Goal: Task Accomplishment & Management: Use online tool/utility

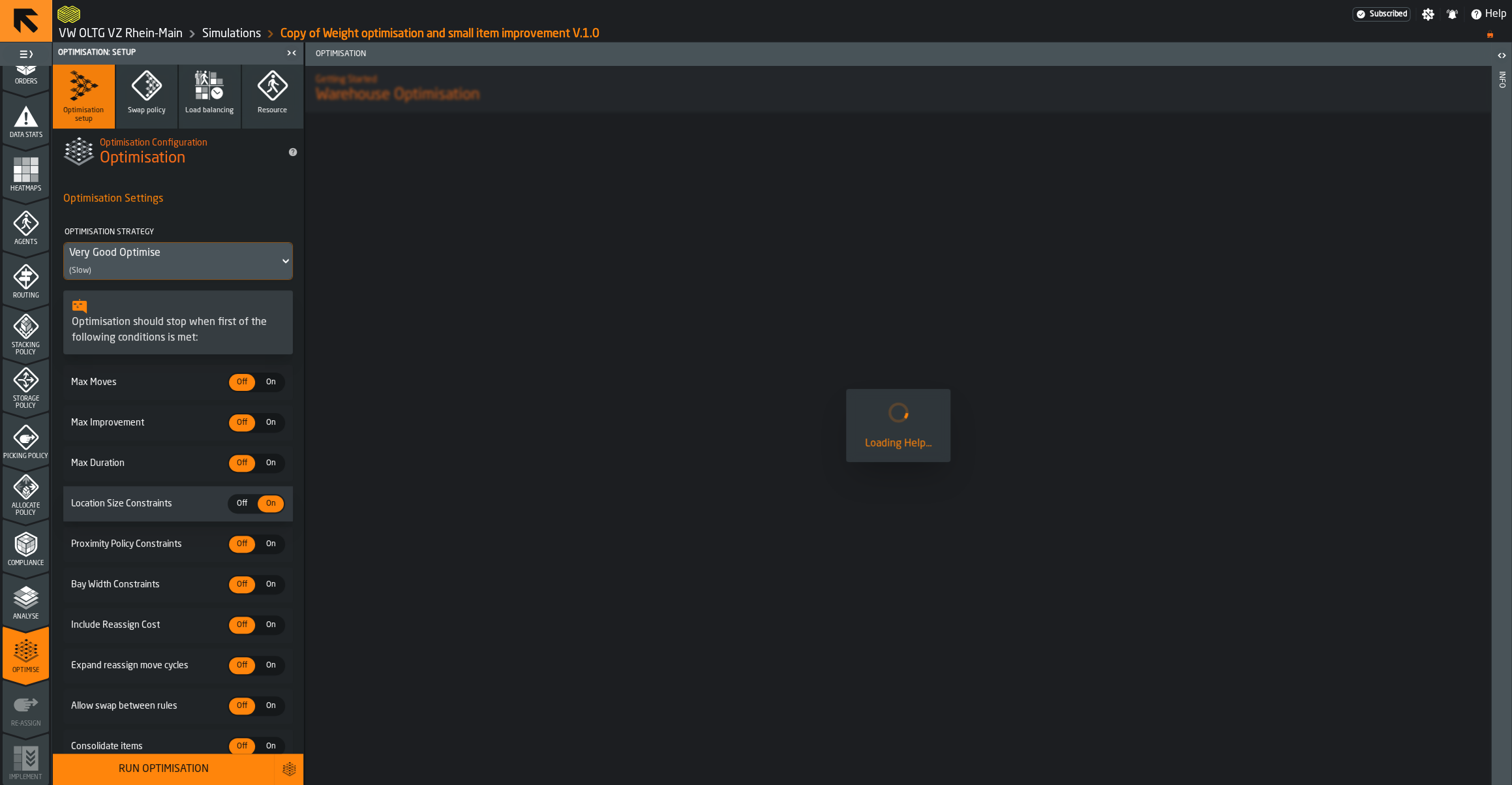
scroll to position [60, 0]
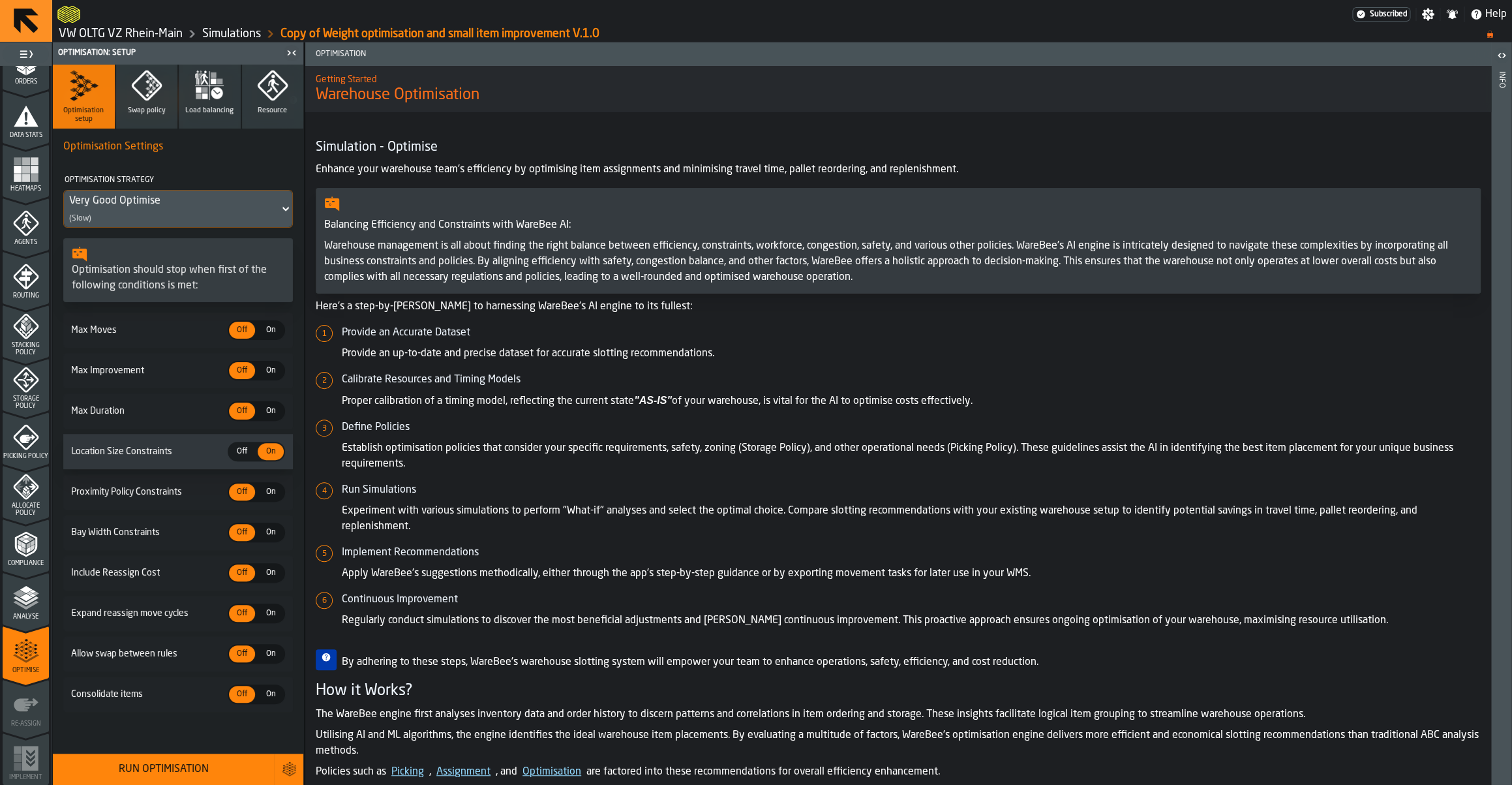
click at [199, 96] on icon "button" at bounding box center [198, 96] width 6 height 6
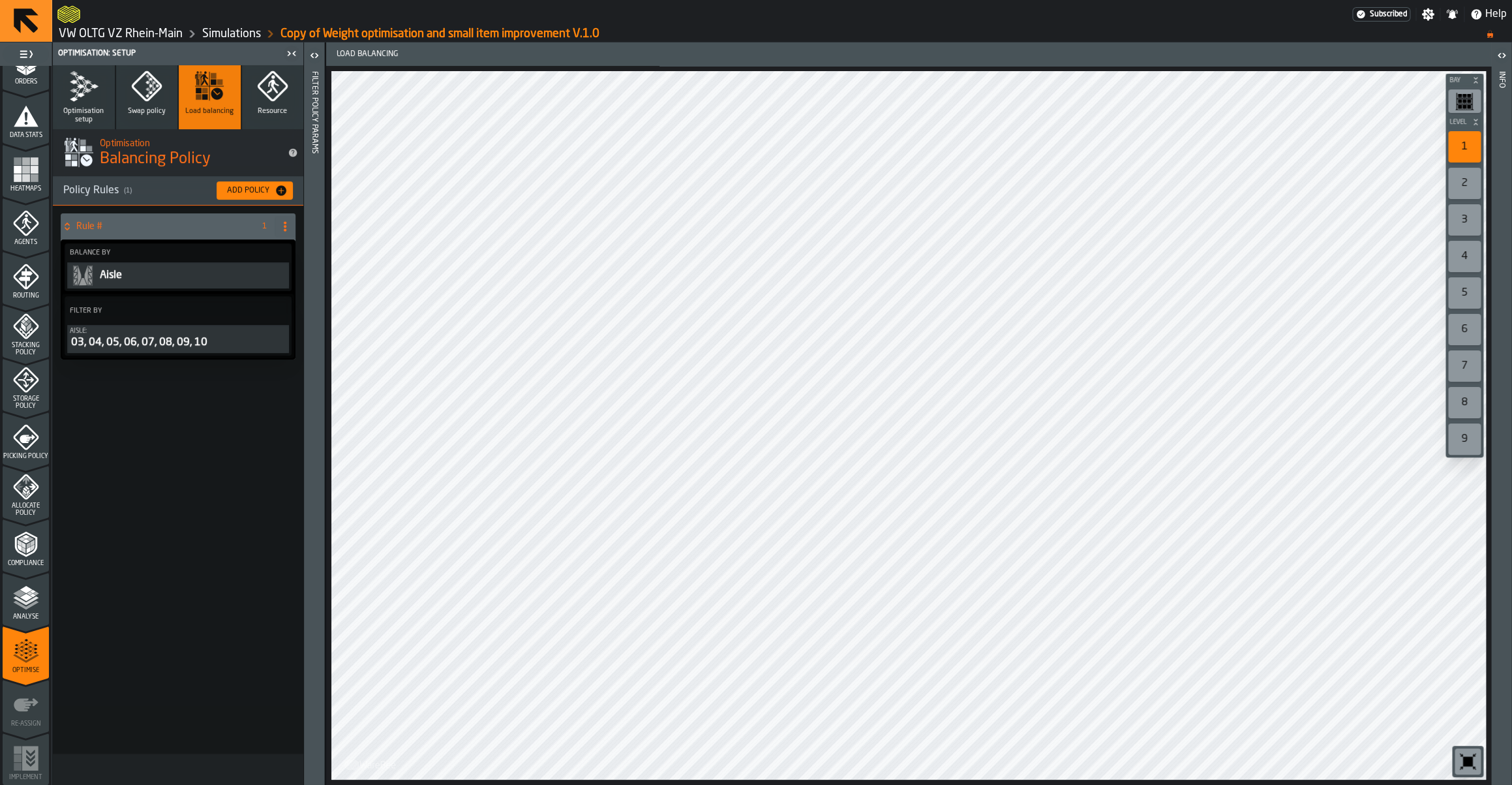
scroll to position [0, 0]
click at [283, 230] on icon at bounding box center [285, 226] width 11 height 11
click at [246, 310] on div "Advanced Mode" at bounding box center [232, 314] width 109 height 15
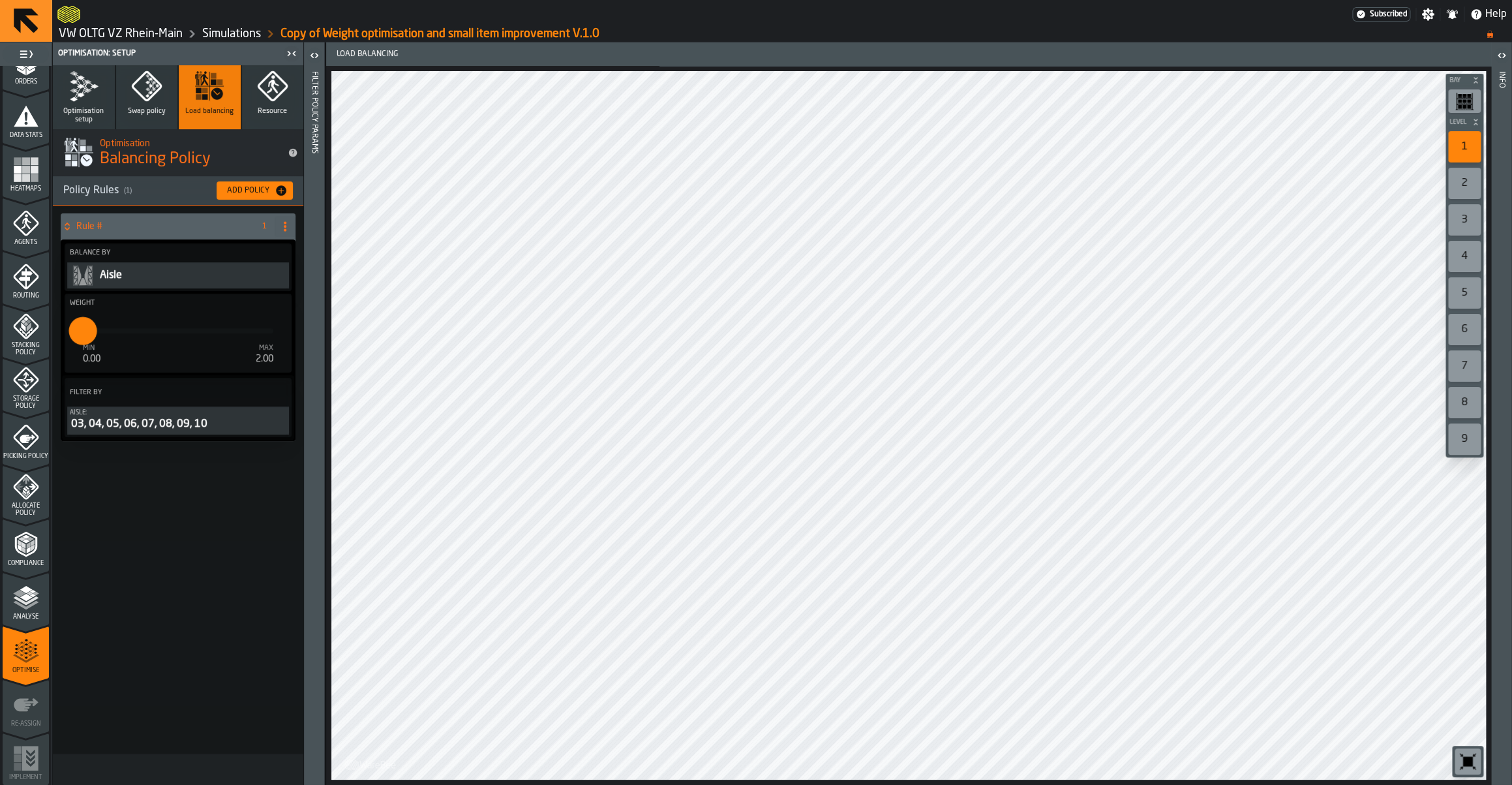
click at [283, 224] on icon at bounding box center [285, 226] width 11 height 11
click at [215, 516] on div "Rule # 1 Balance By Aisle Weight min 0.00 max 2.00 * Filter By Aisle: 03, 04, 0…" at bounding box center [177, 480] width 250 height 548
click at [289, 226] on icon at bounding box center [285, 226] width 11 height 11
click at [247, 273] on li "Delete" at bounding box center [232, 284] width 126 height 32
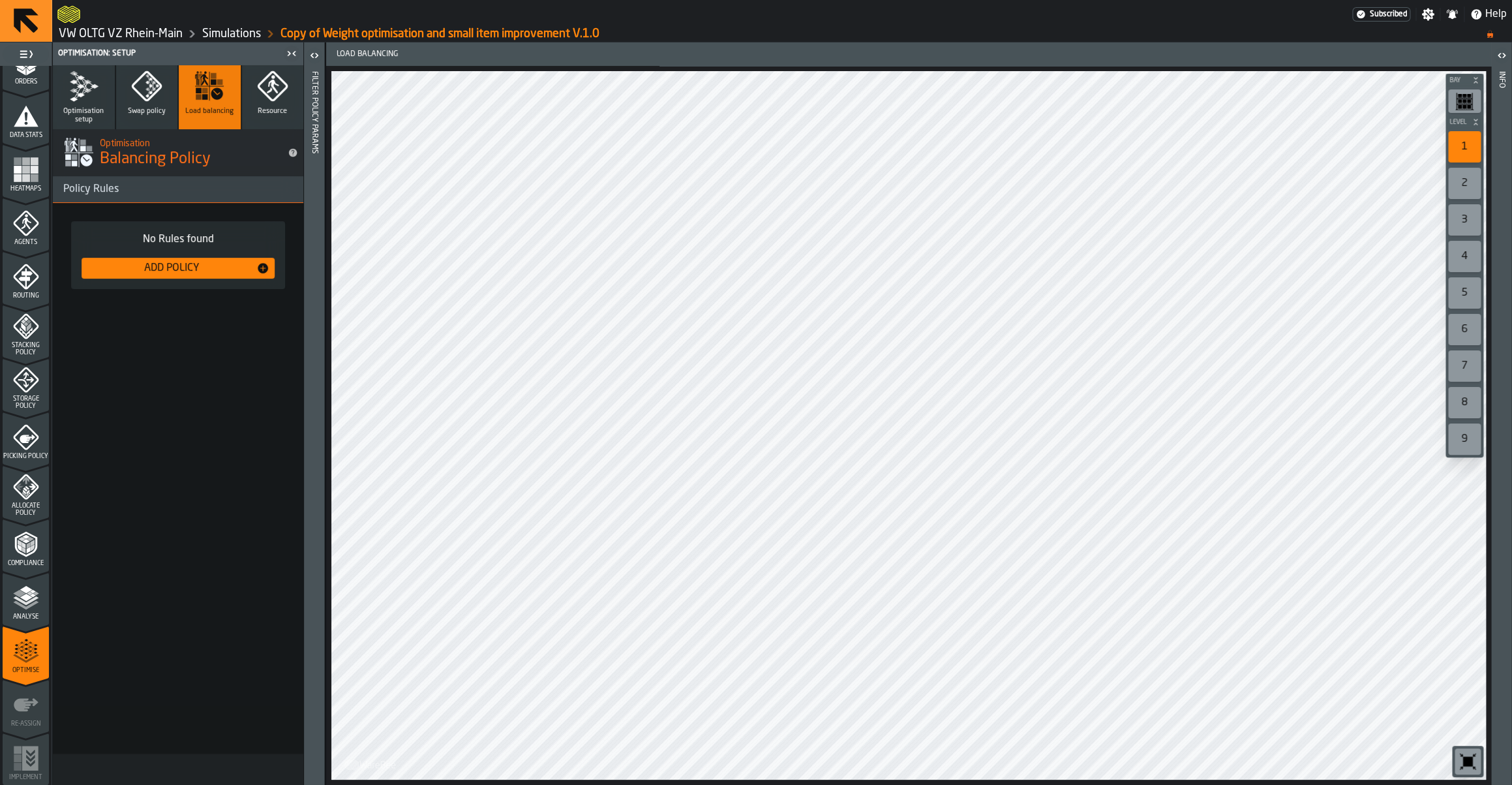
click at [83, 105] on button "Optimisation setup" at bounding box center [83, 97] width 62 height 64
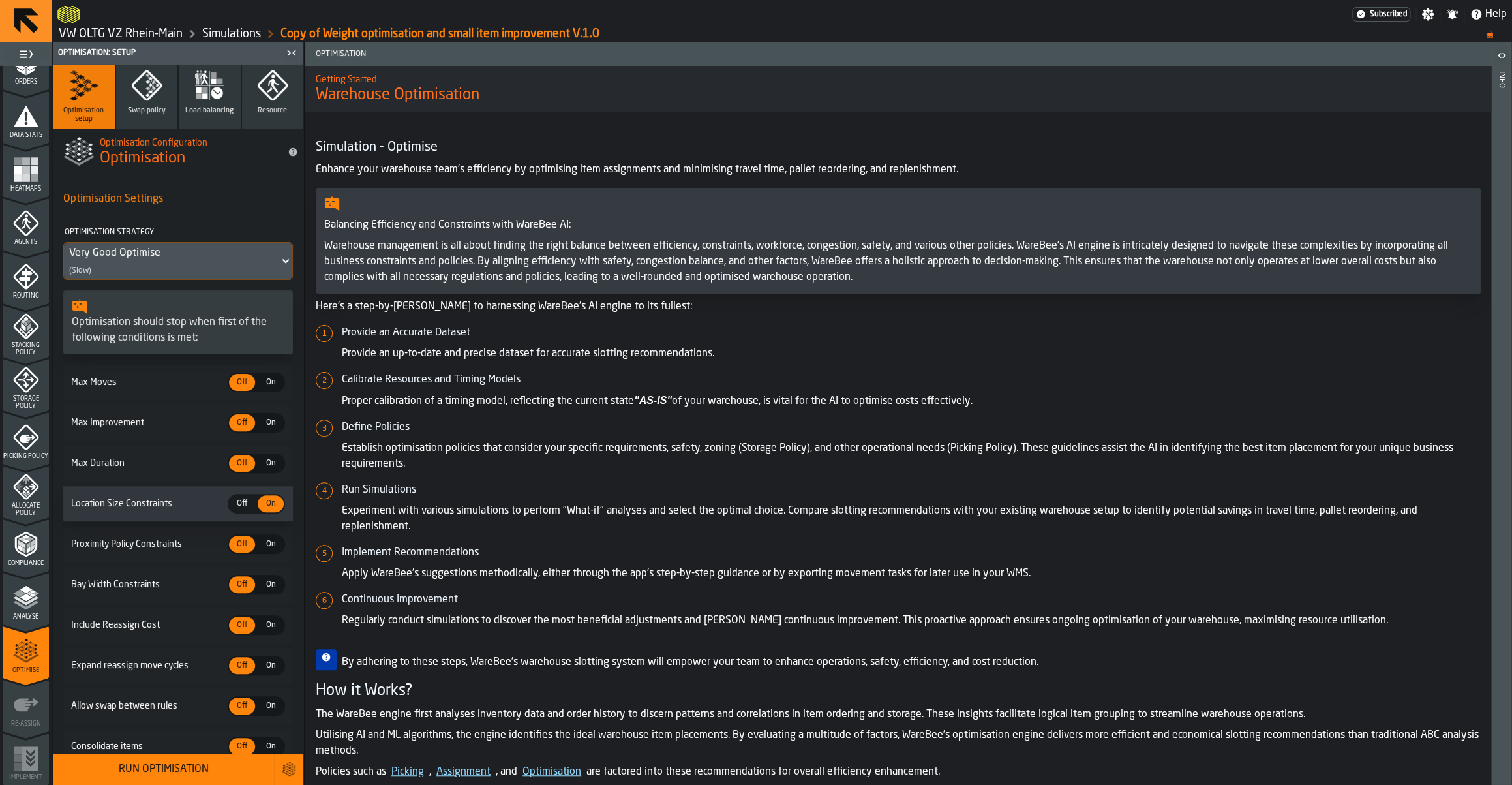
scroll to position [60, 0]
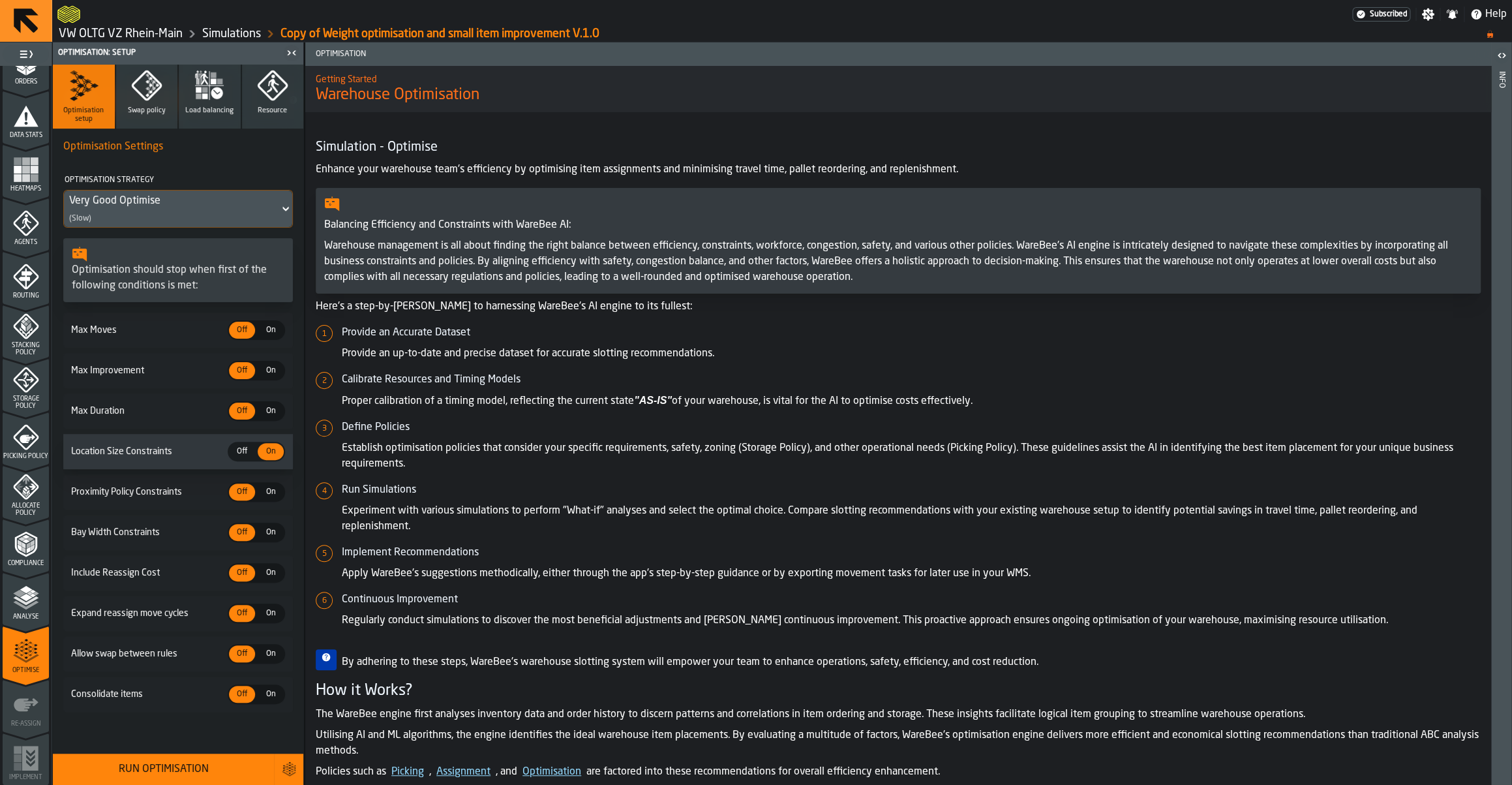
click at [154, 75] on icon "button" at bounding box center [147, 85] width 32 height 32
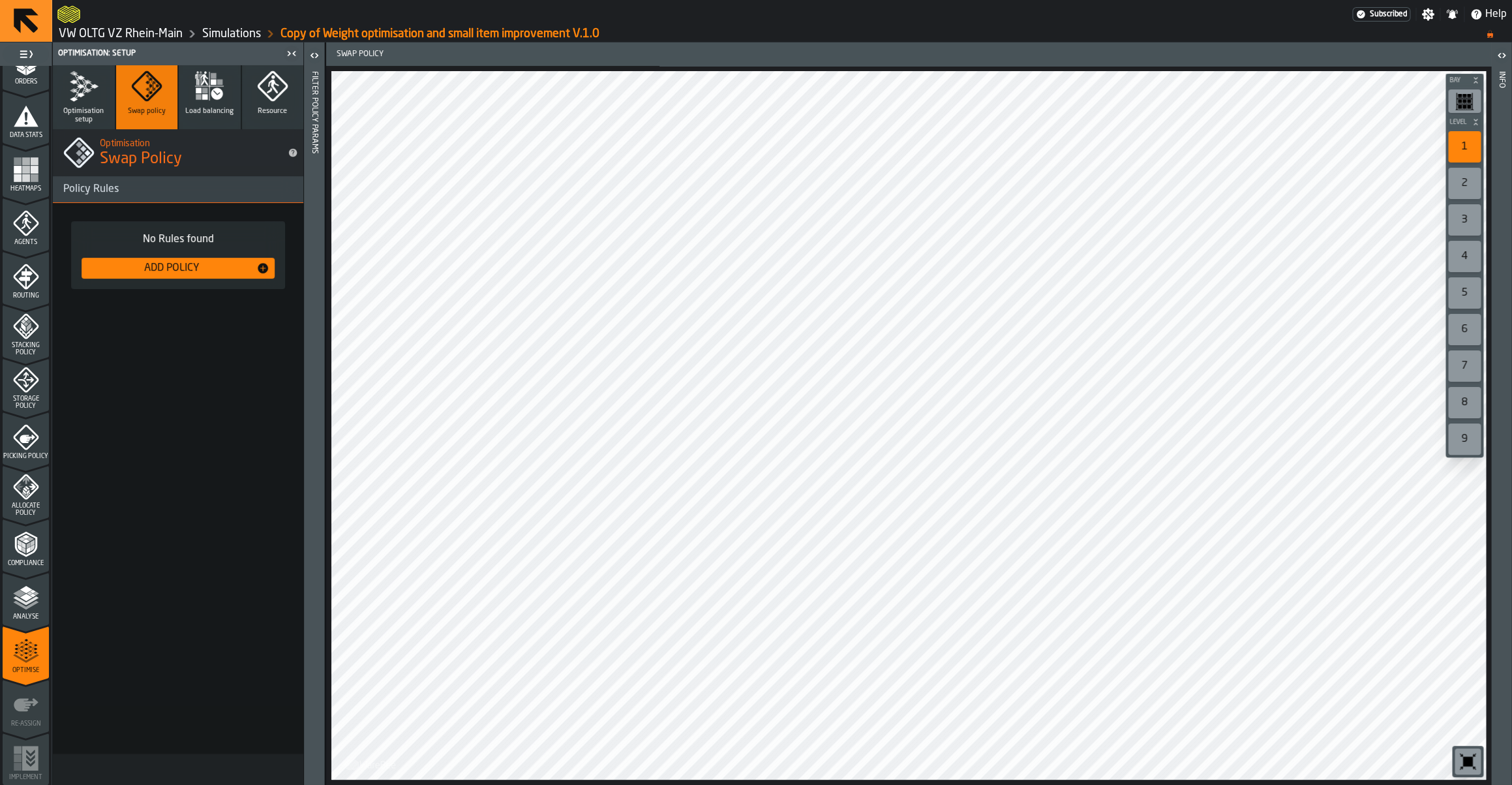
scroll to position [0, 0]
click at [215, 82] on icon "button" at bounding box center [213, 82] width 6 height 6
click at [267, 82] on icon "button" at bounding box center [272, 86] width 32 height 32
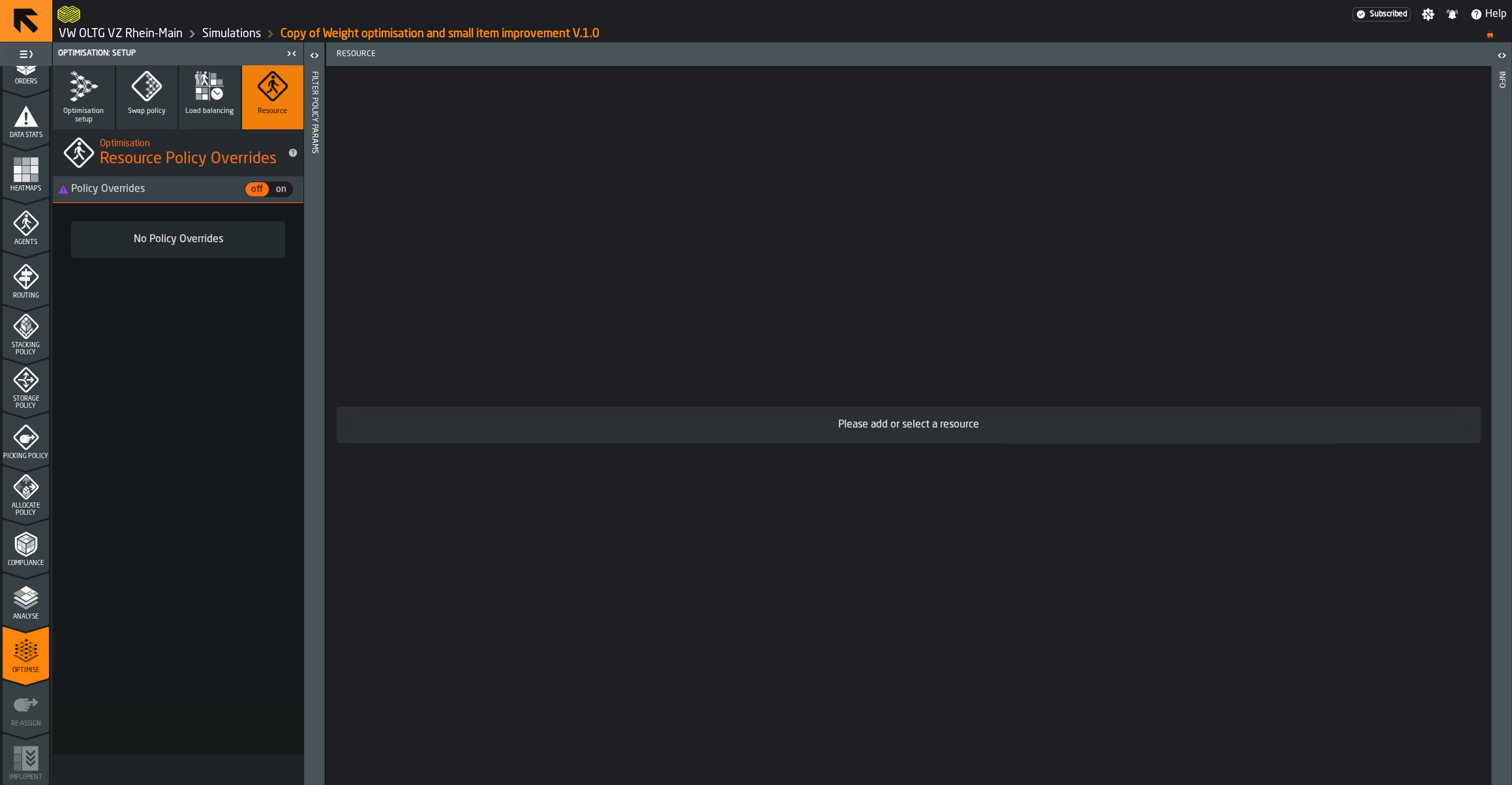
click at [70, 98] on icon "button" at bounding box center [83, 86] width 32 height 32
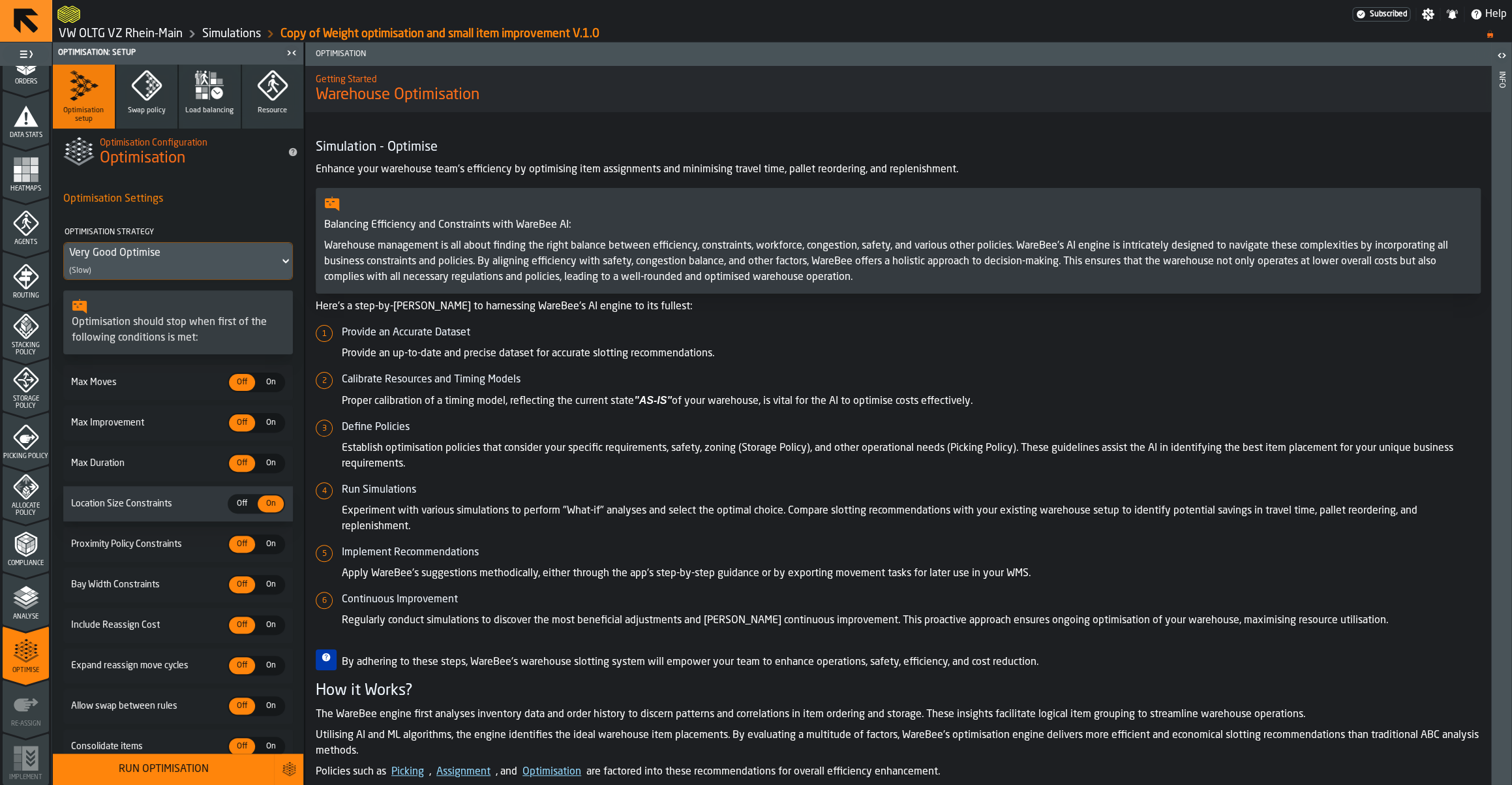
scroll to position [60, 0]
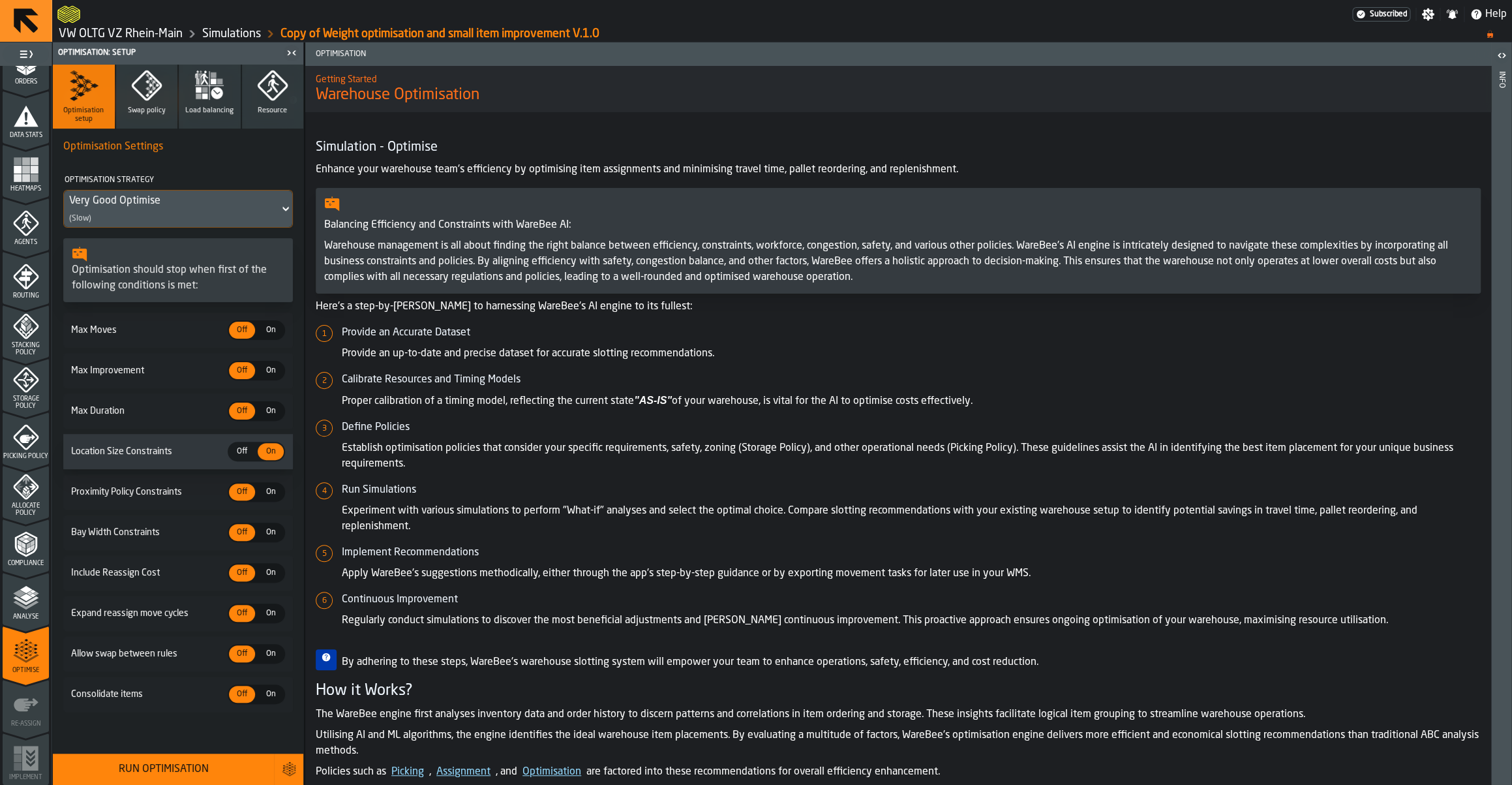
click at [204, 769] on div "Run Optimisation" at bounding box center [164, 769] width 206 height 15
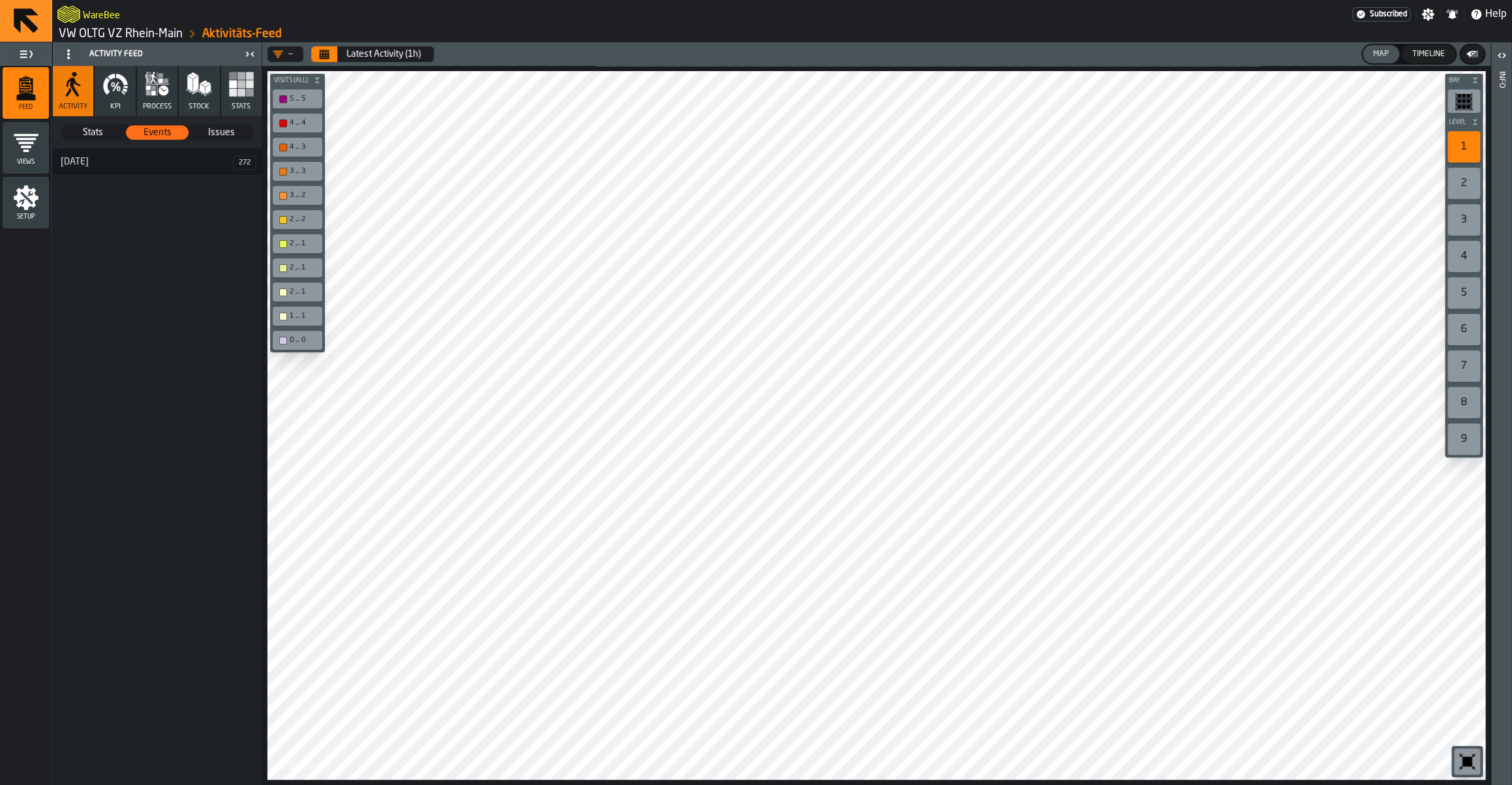
click at [156, 41] on link "VW OLTG VZ Rhein-Main" at bounding box center [120, 34] width 124 height 15
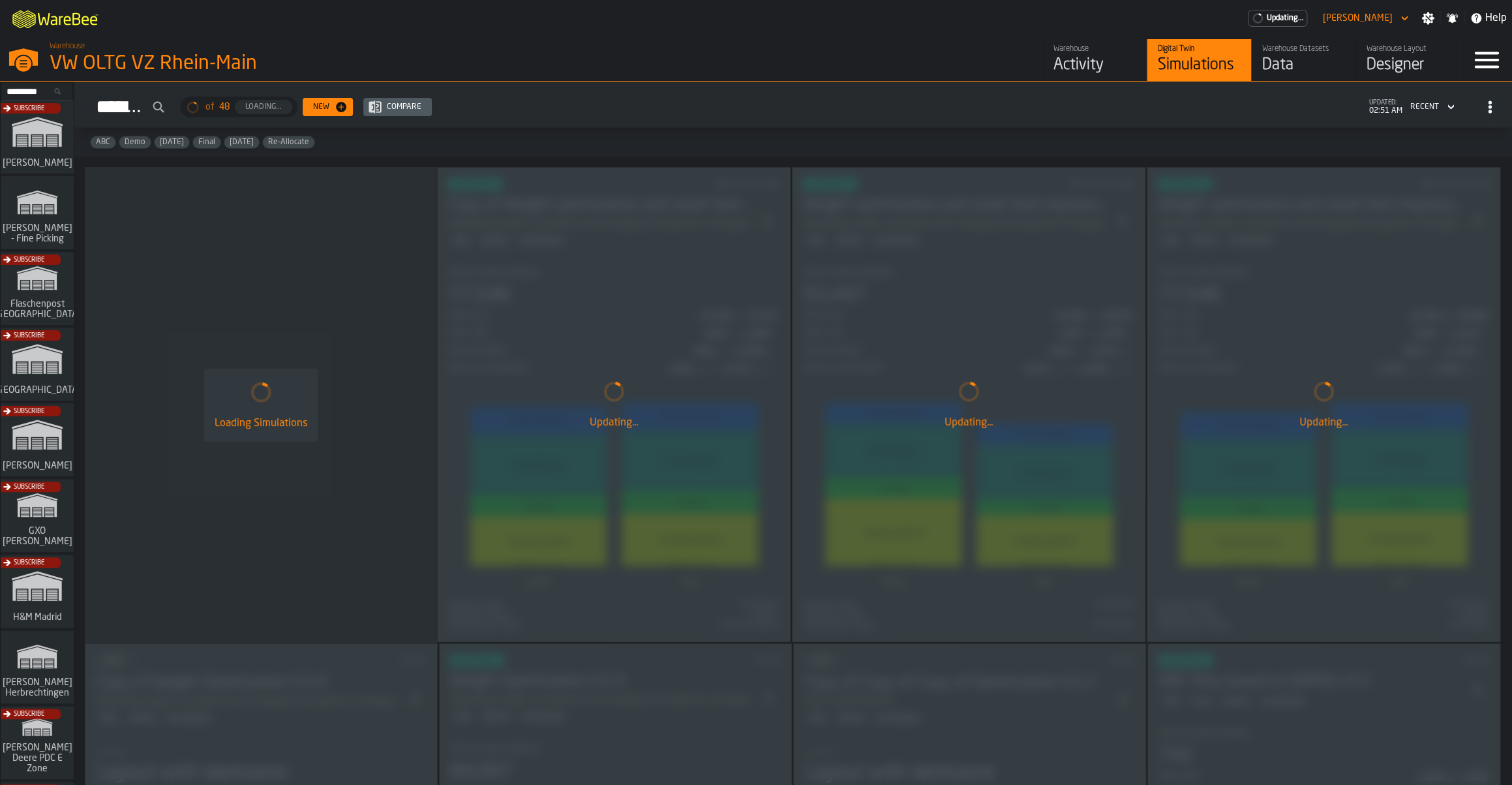
click at [1266, 64] on div "Data" at bounding box center [1304, 66] width 83 height 21
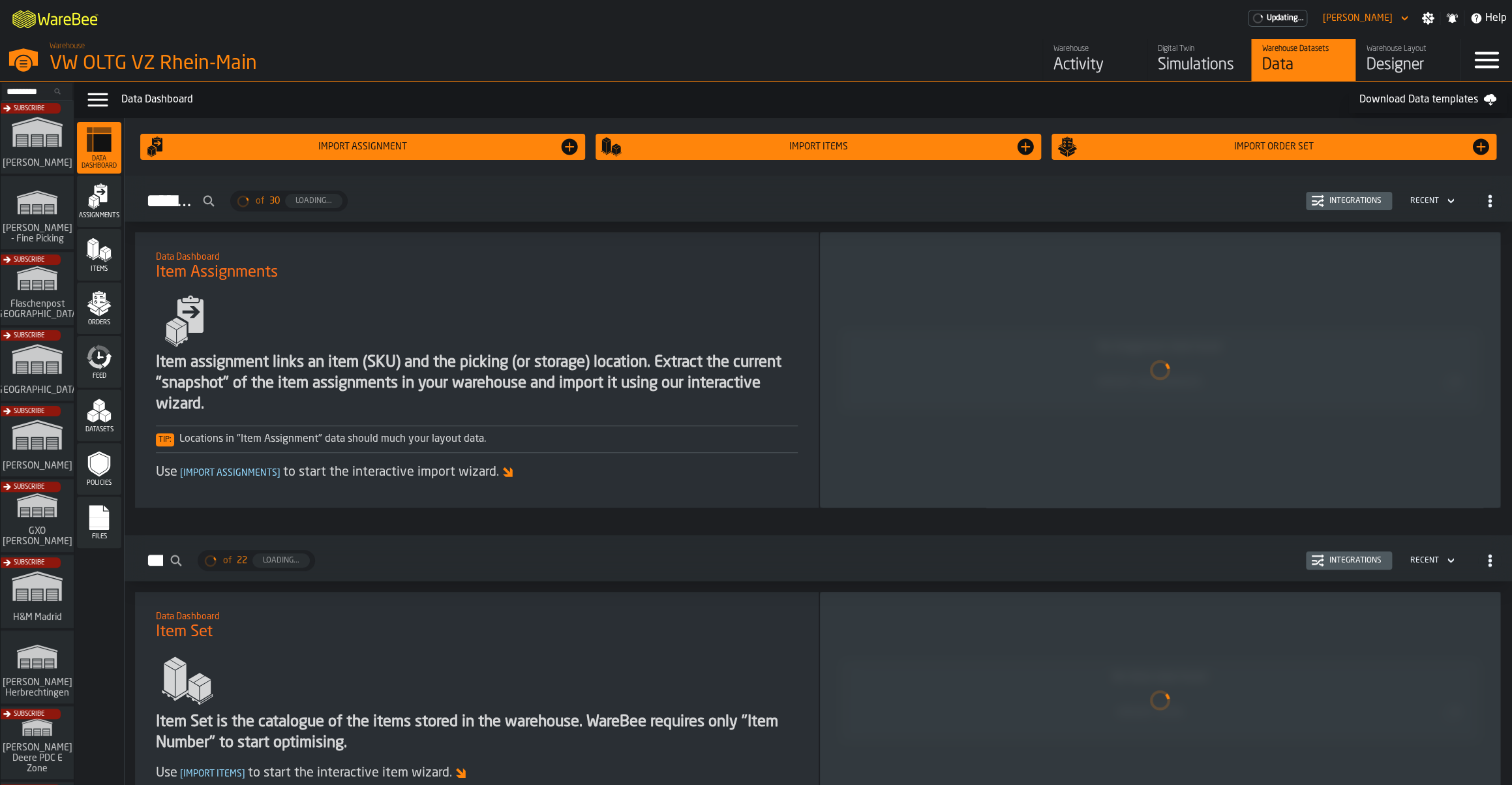
click at [1186, 53] on div "Digital Twin" at bounding box center [1199, 49] width 83 height 9
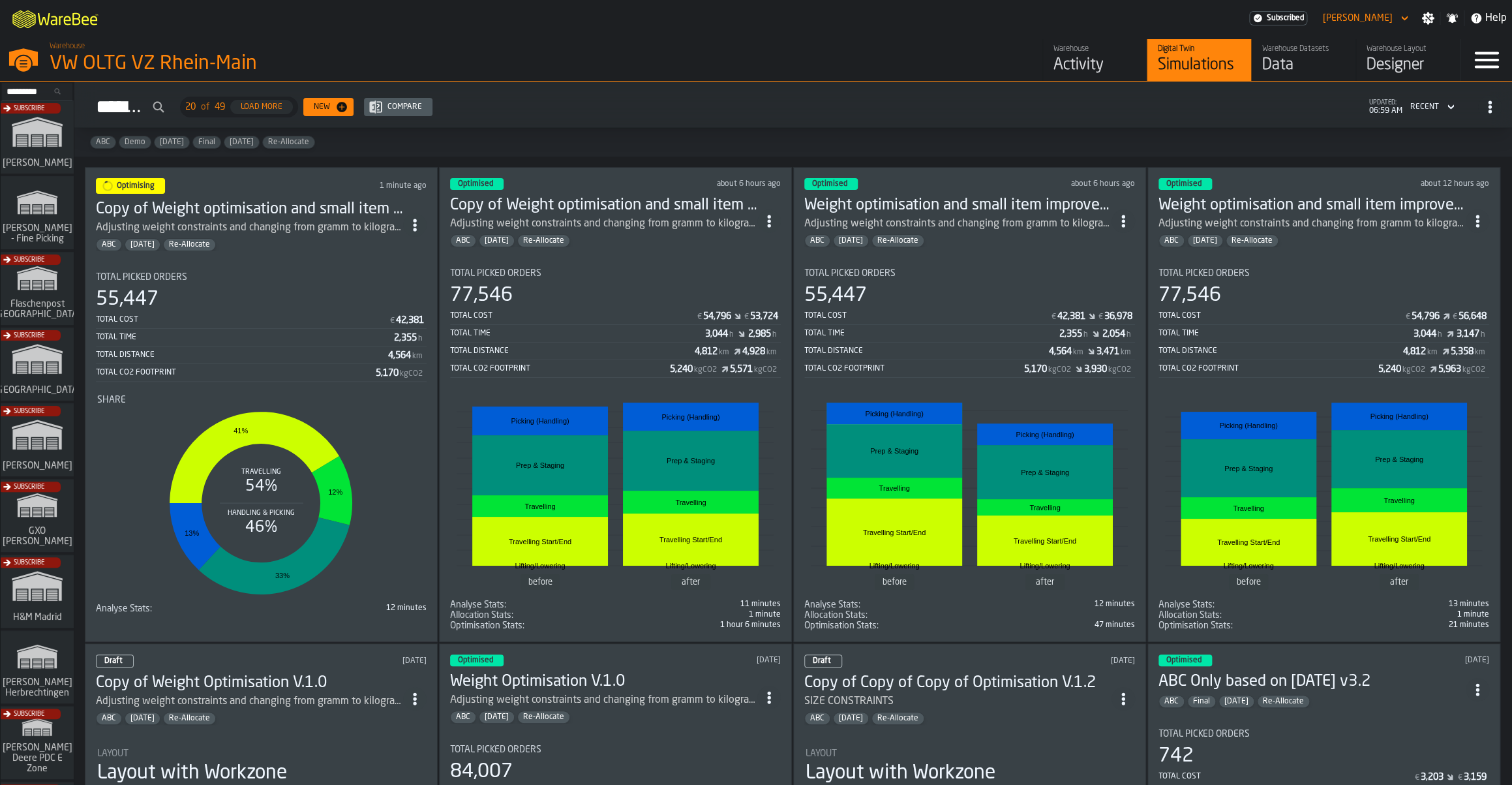
click at [764, 215] on span "ItemListCard-DashboardItemContainer" at bounding box center [769, 221] width 23 height 23
click at [754, 249] on div "Open" at bounding box center [743, 247] width 68 height 15
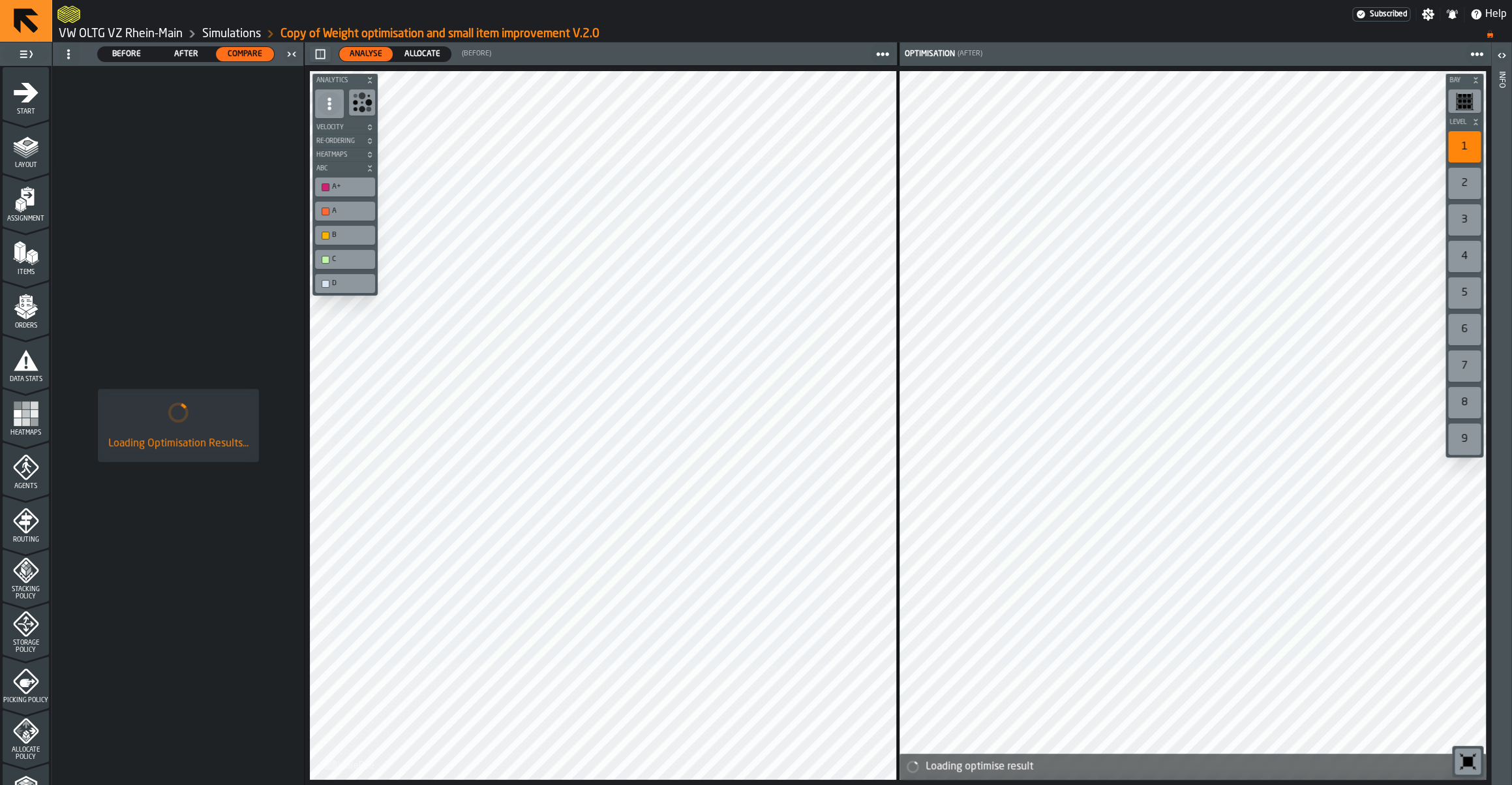
click at [39, 101] on icon "menu Start" at bounding box center [26, 92] width 26 height 26
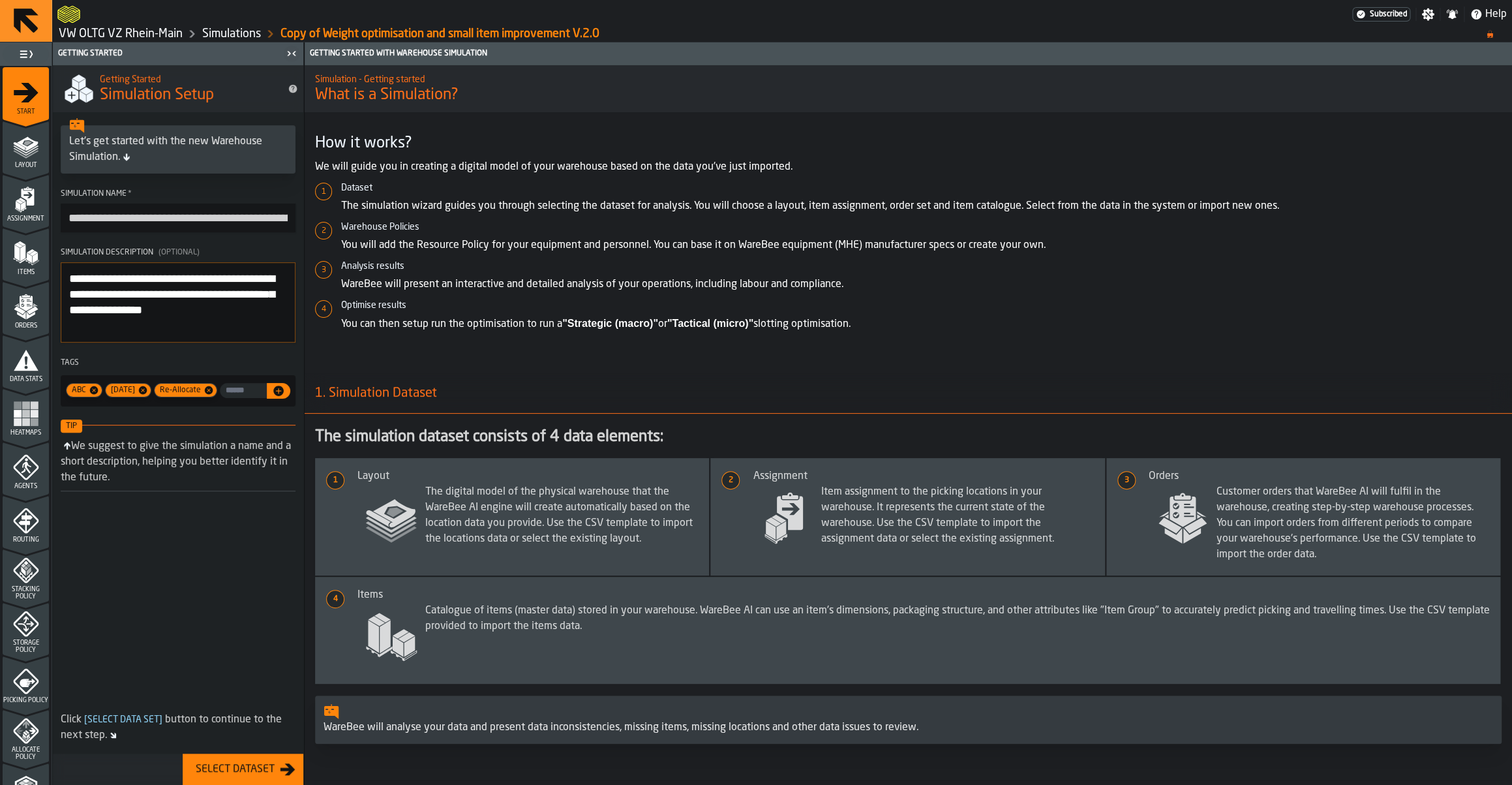
click at [163, 205] on label "**********" at bounding box center [178, 211] width 235 height 43
click at [163, 205] on input "**********" at bounding box center [178, 217] width 235 height 28
click at [117, 211] on input "**********" at bounding box center [178, 218] width 235 height 29
click at [278, 216] on input "**********" at bounding box center [178, 218] width 235 height 29
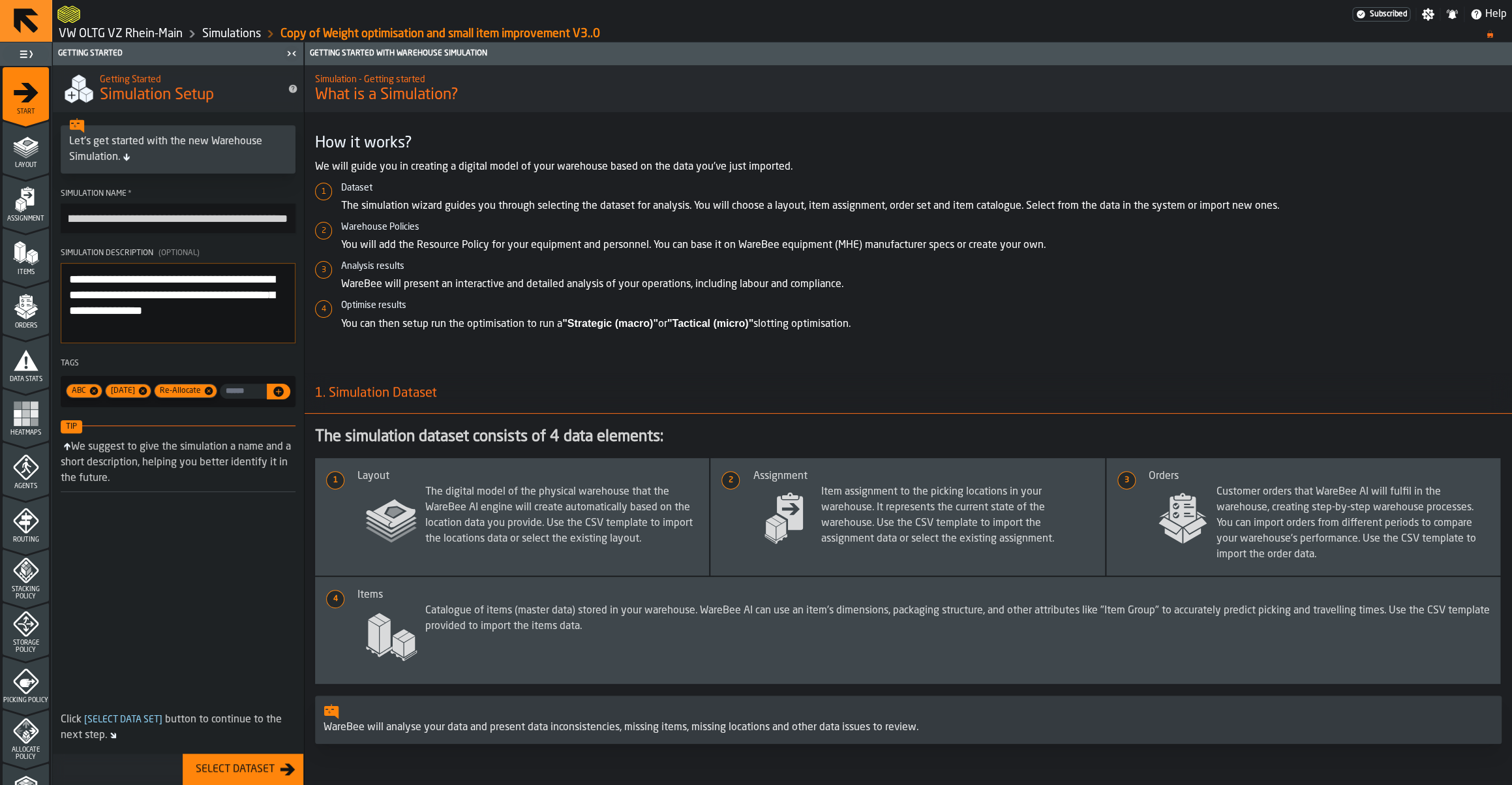
scroll to position [0, 0]
drag, startPoint x: 196, startPoint y: 227, endPoint x: -4, endPoint y: 209, distance: 200.8
click at [61, 209] on input "**********" at bounding box center [178, 218] width 235 height 29
click at [113, 211] on input "**********" at bounding box center [178, 218] width 235 height 29
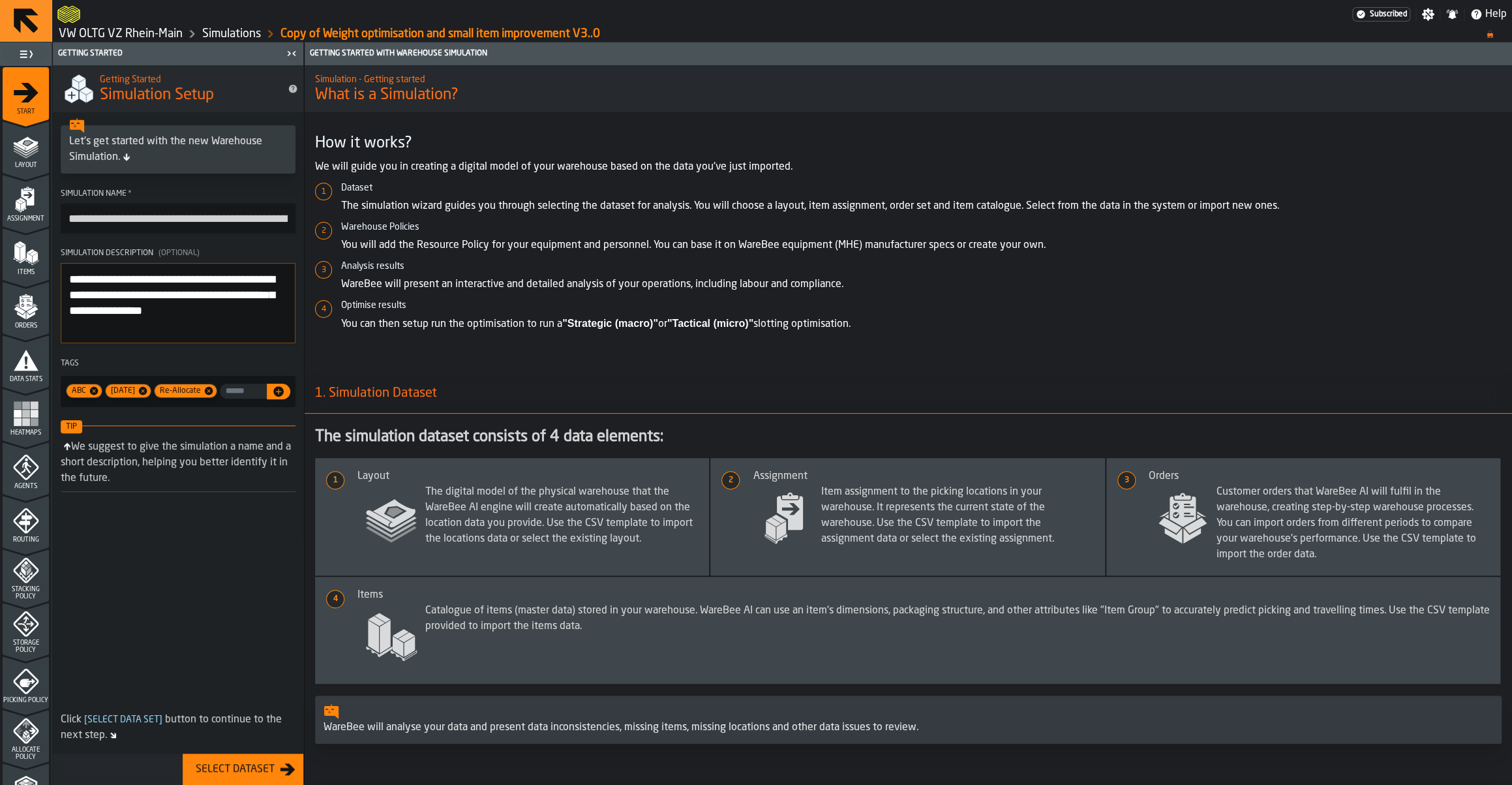
click at [112, 215] on input "**********" at bounding box center [178, 218] width 235 height 29
drag, startPoint x: 102, startPoint y: 215, endPoint x: 49, endPoint y: 205, distance: 53.9
click at [61, 205] on input "**********" at bounding box center [178, 218] width 235 height 29
type input "**********"
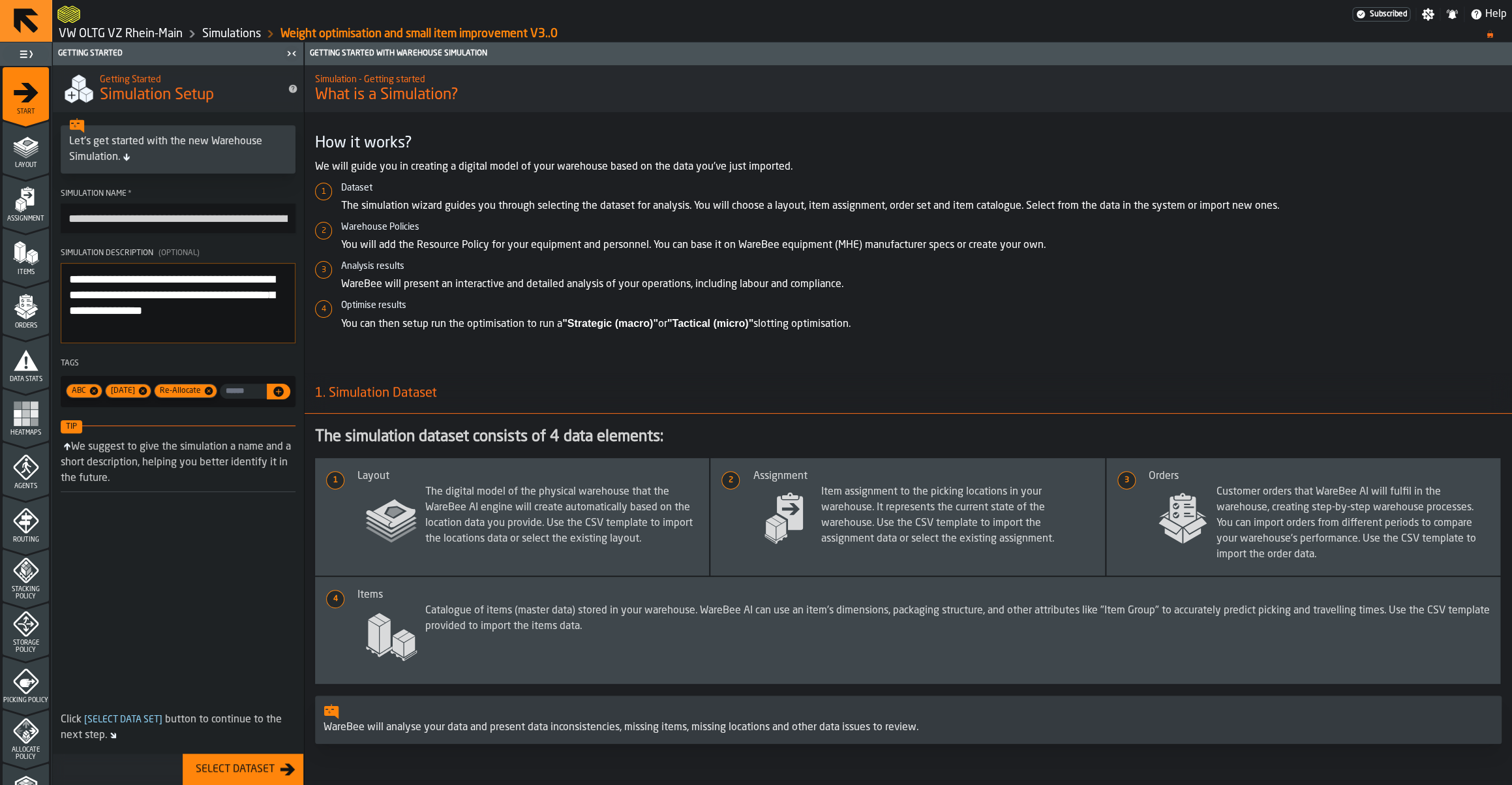
click at [29, 169] on span "Layout" at bounding box center [25, 165] width 46 height 7
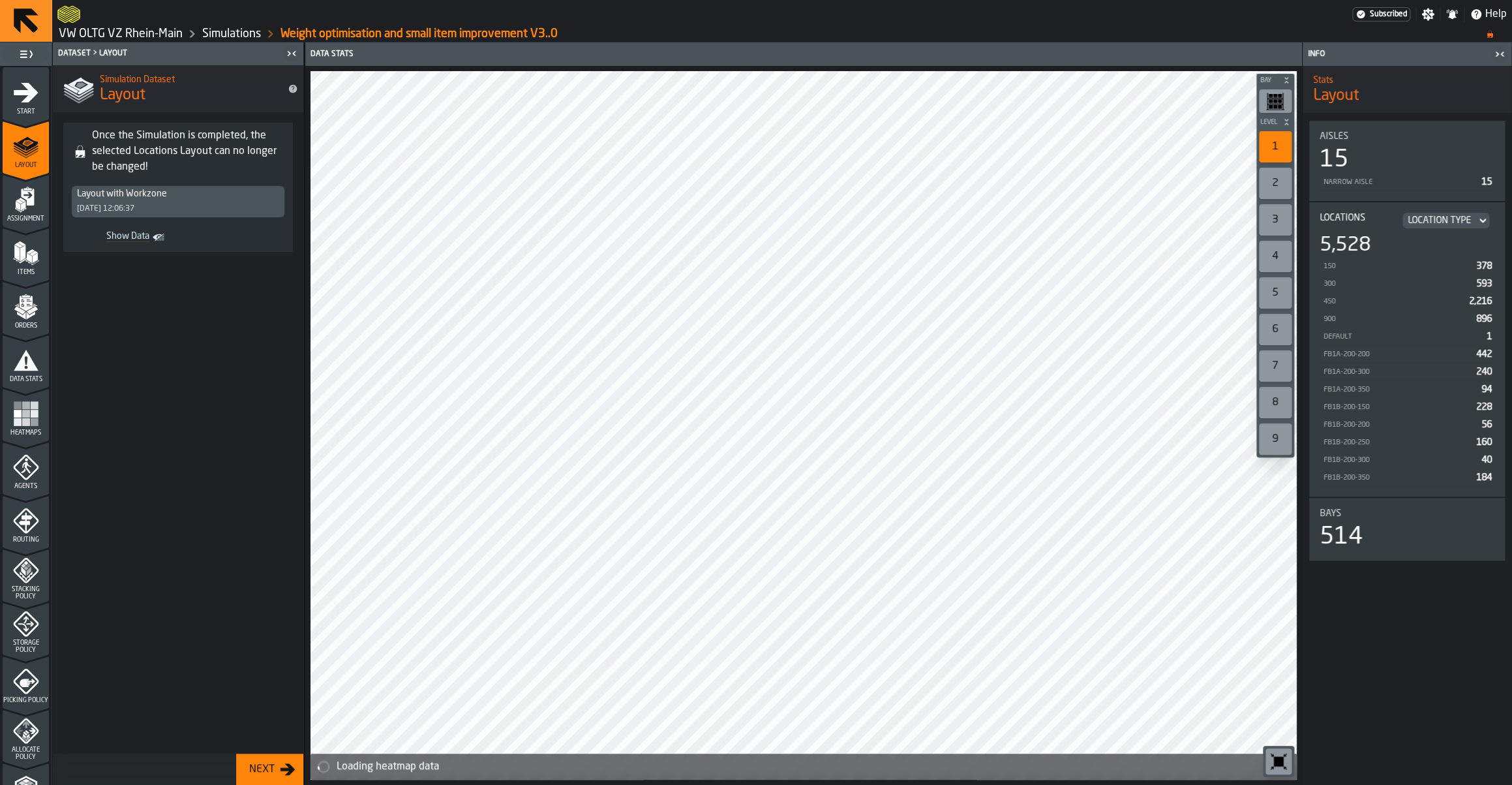
click at [226, 39] on link "Simulations" at bounding box center [232, 34] width 58 height 15
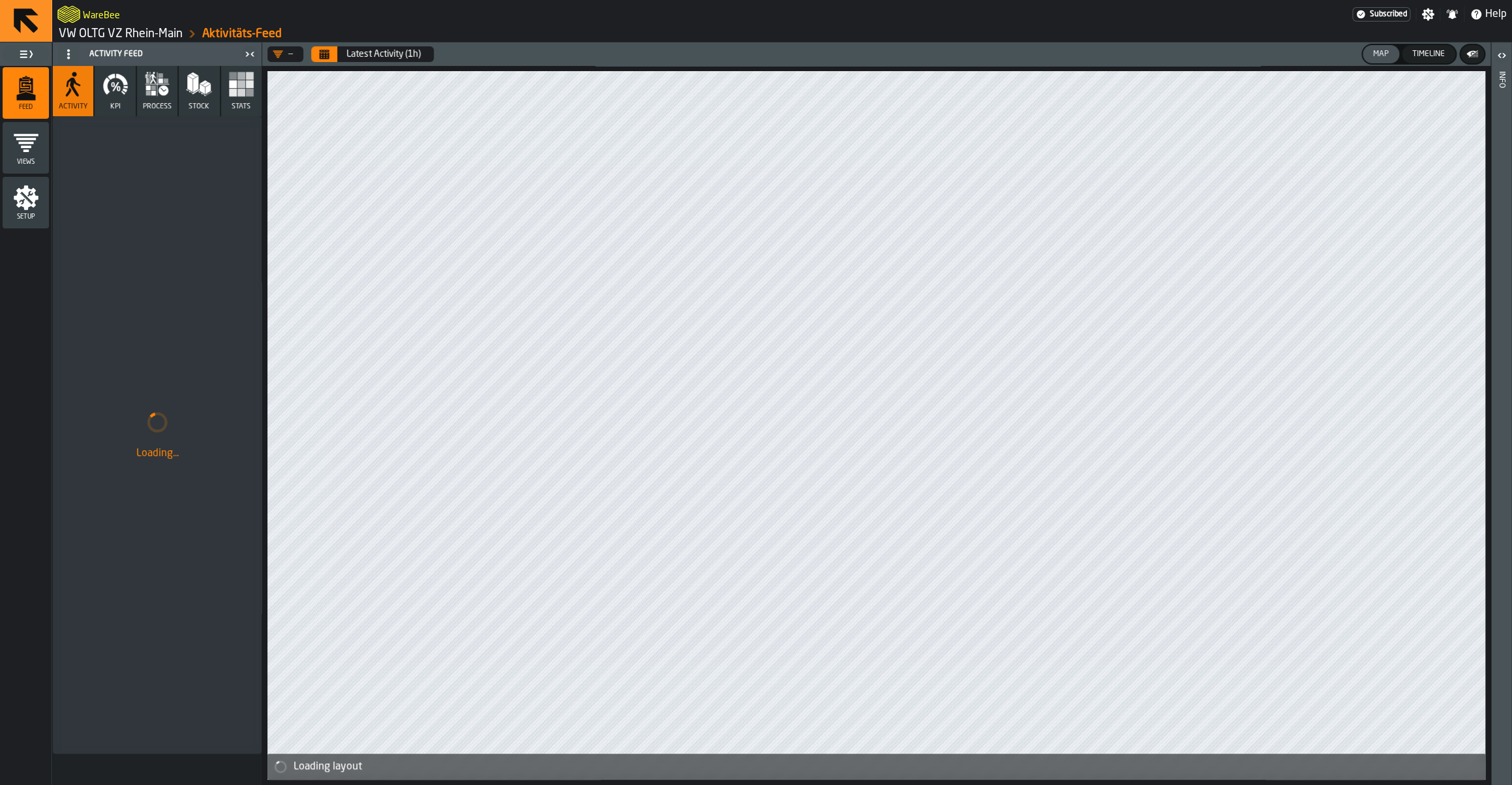
click at [156, 36] on link "VW OLTG VZ Rhein-Main" at bounding box center [120, 34] width 124 height 15
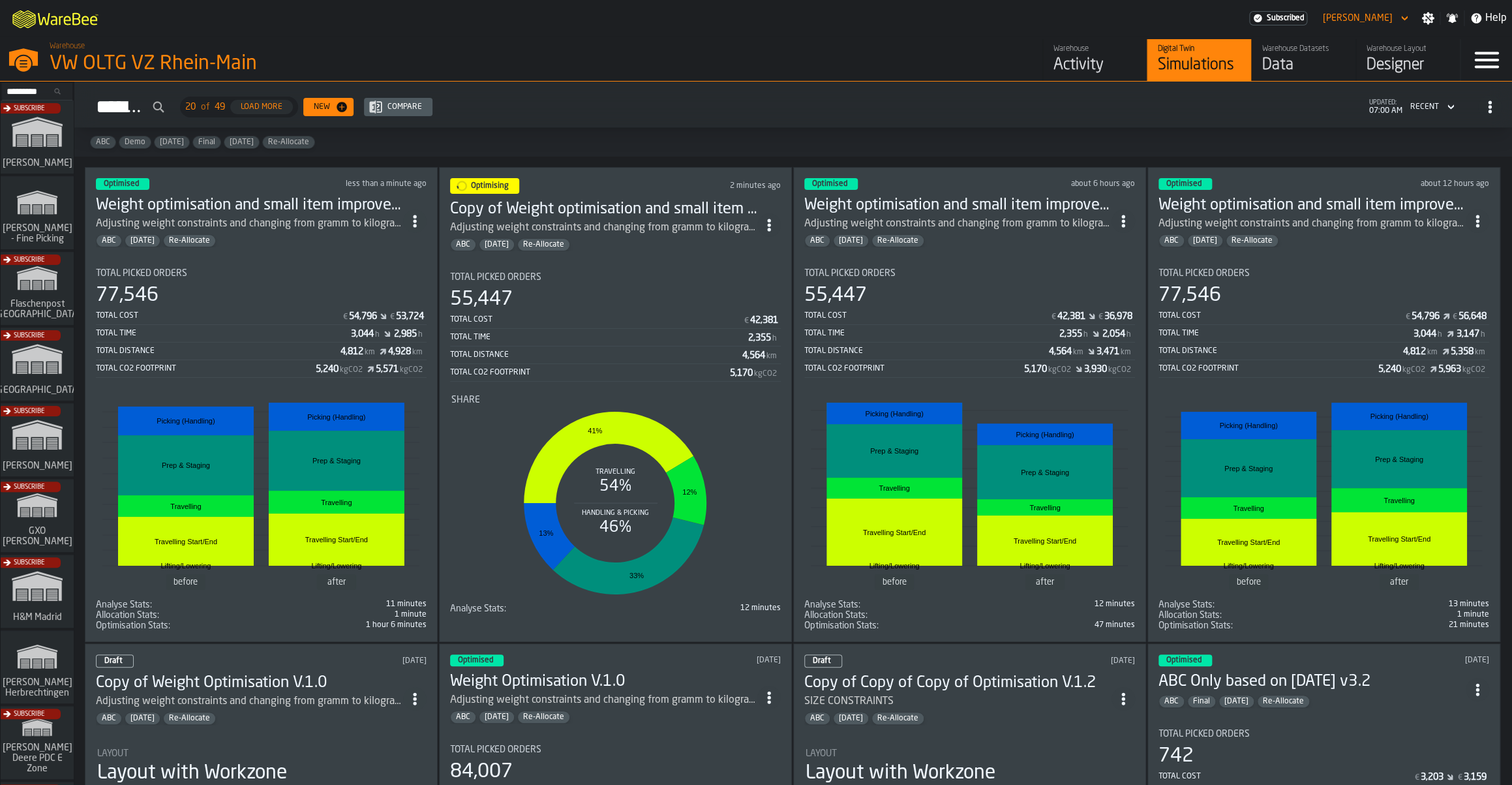
click at [976, 317] on div "Total Cost" at bounding box center [927, 315] width 246 height 9
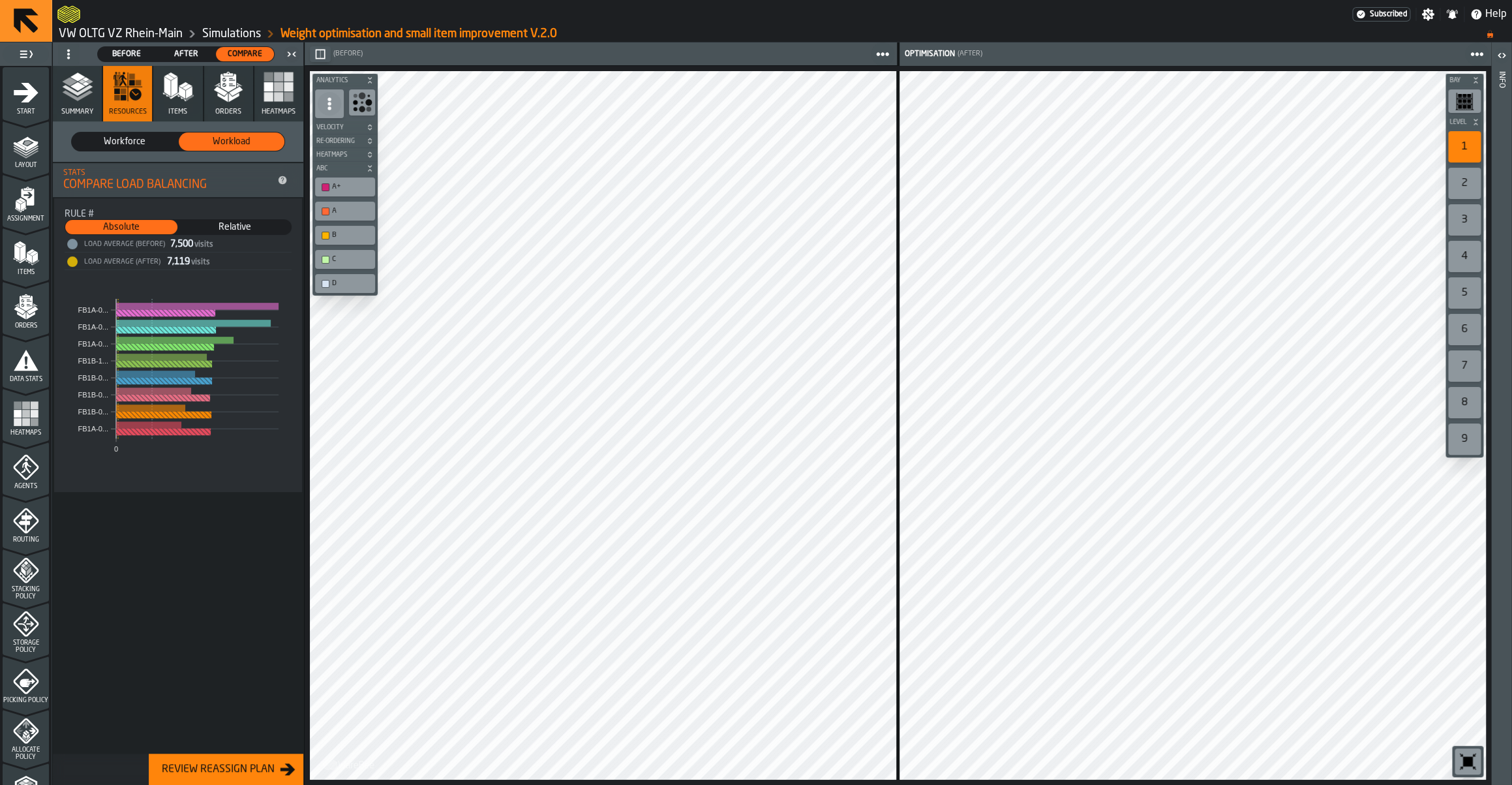
click at [120, 140] on span "Workforce" at bounding box center [125, 142] width 96 height 13
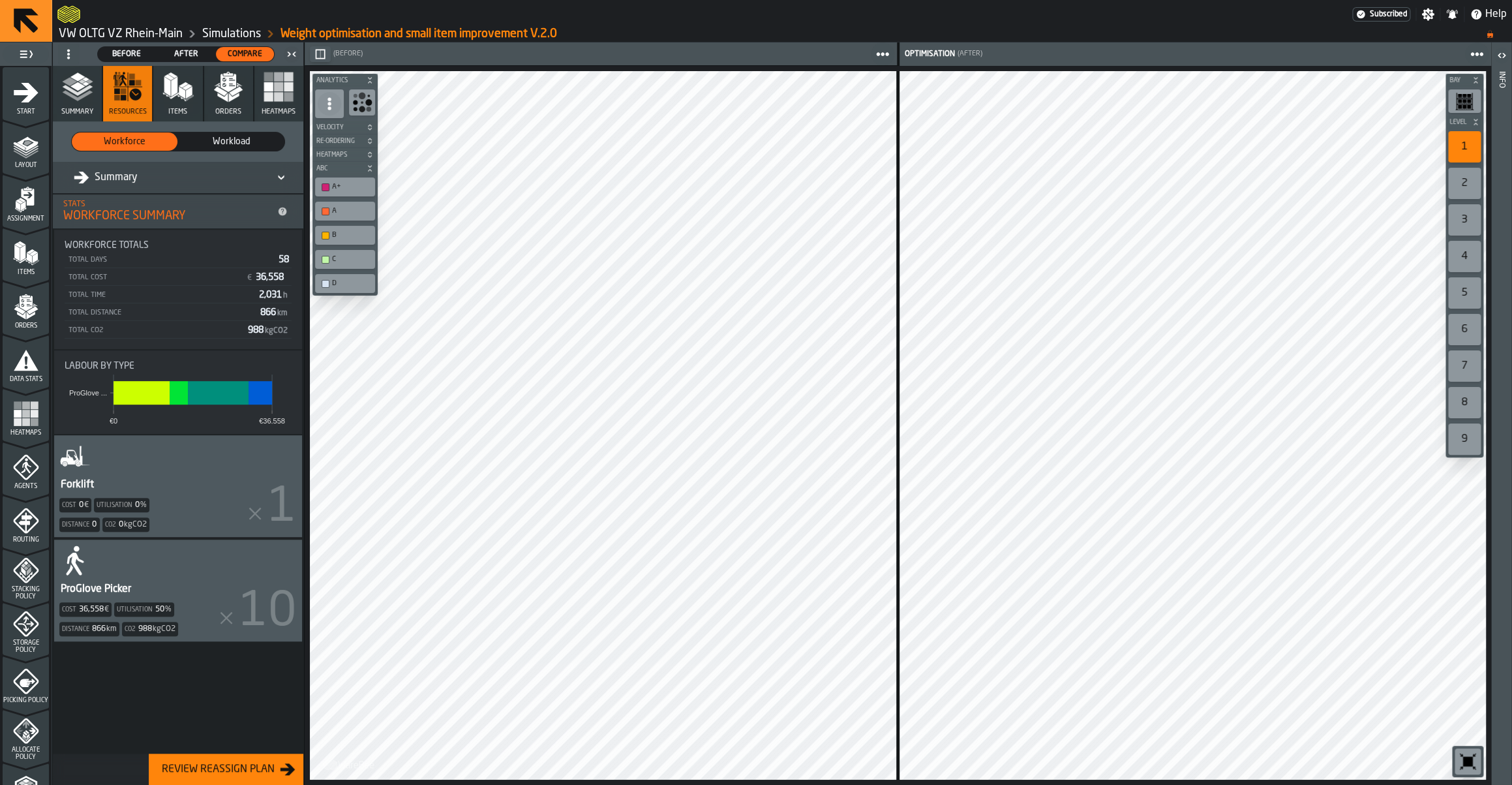
click at [210, 141] on span "Workload" at bounding box center [232, 142] width 96 height 13
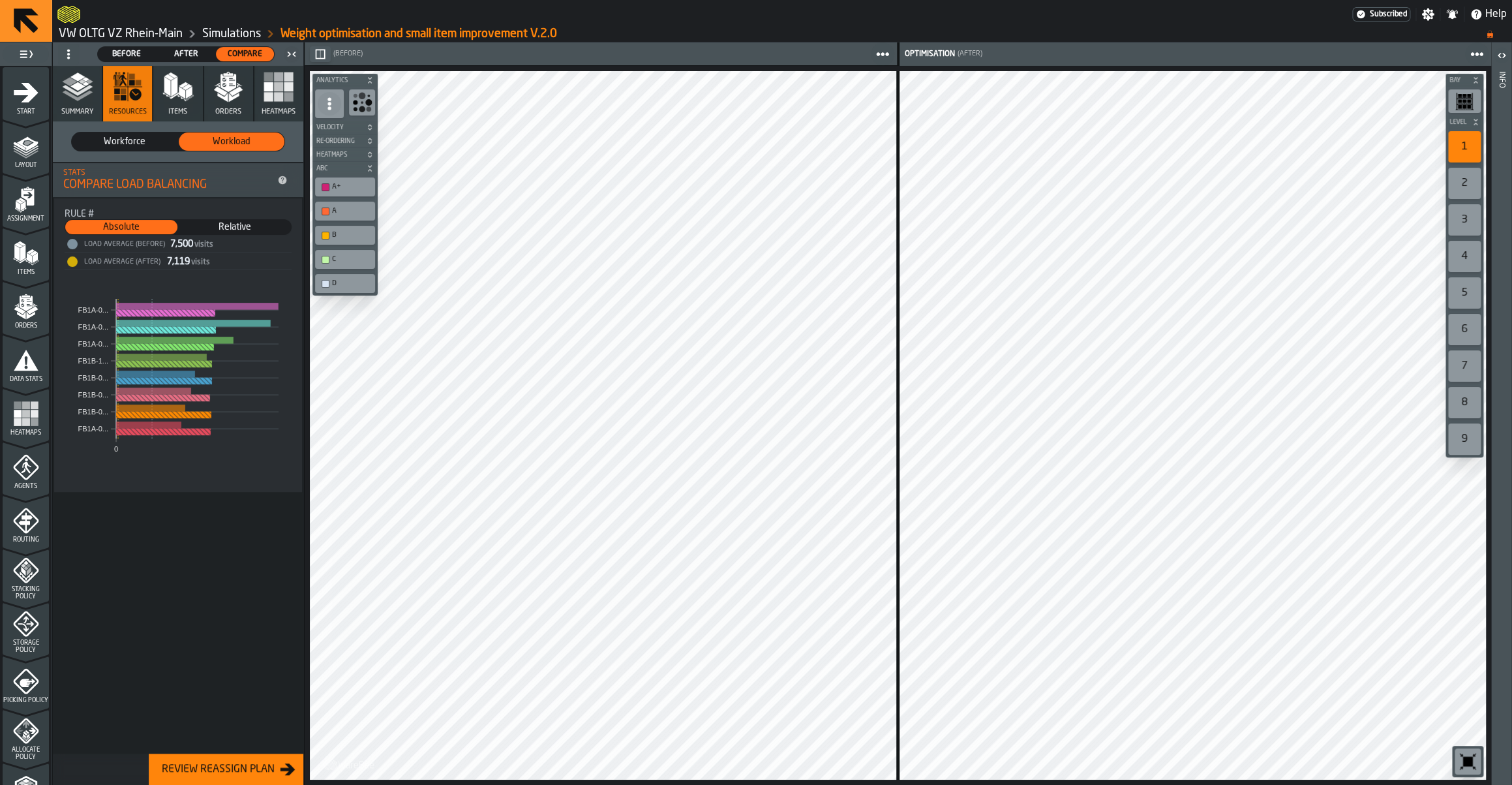
scroll to position [245, 0]
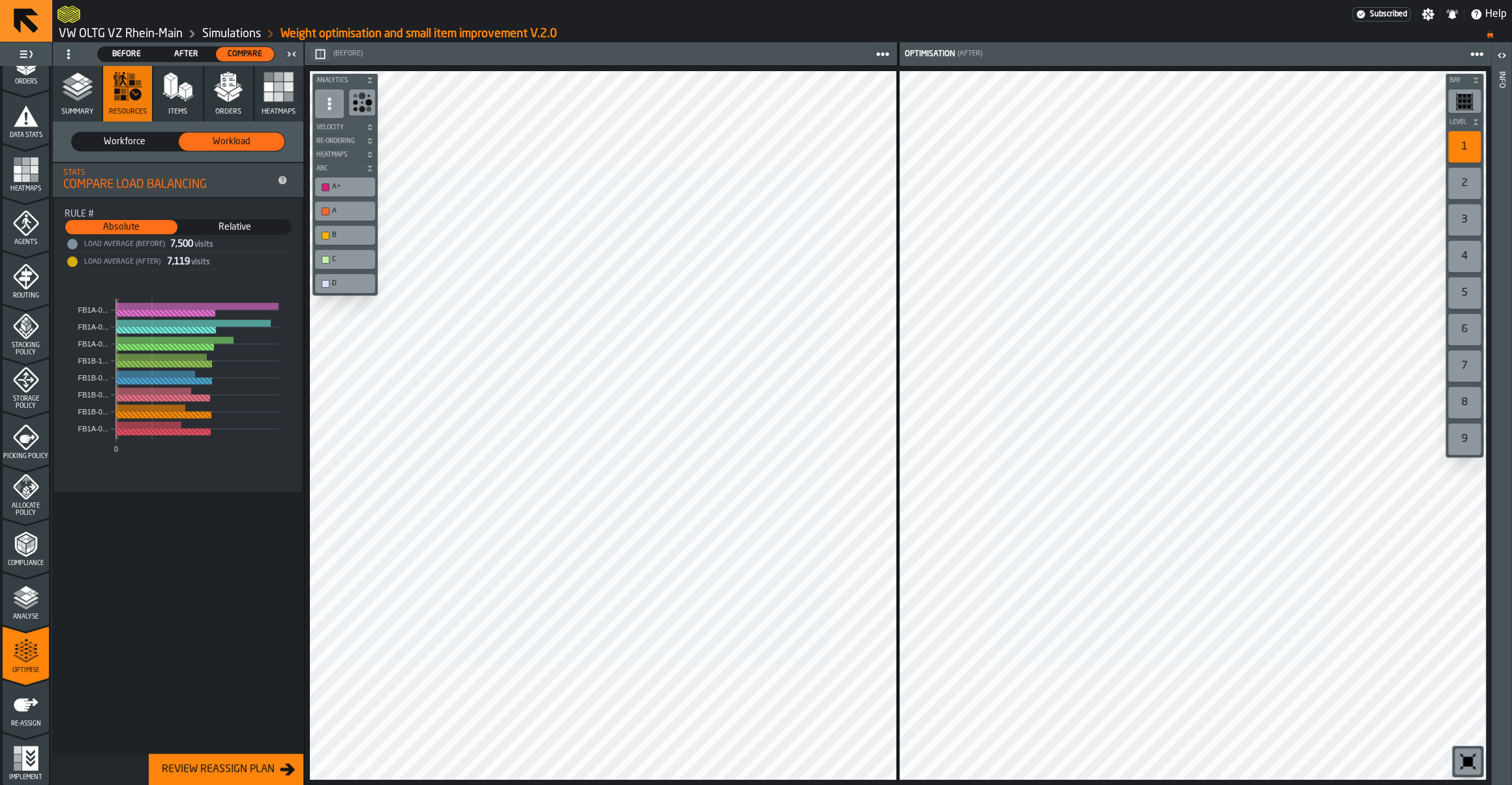
click at [27, 743] on div "Implement" at bounding box center [25, 759] width 46 height 44
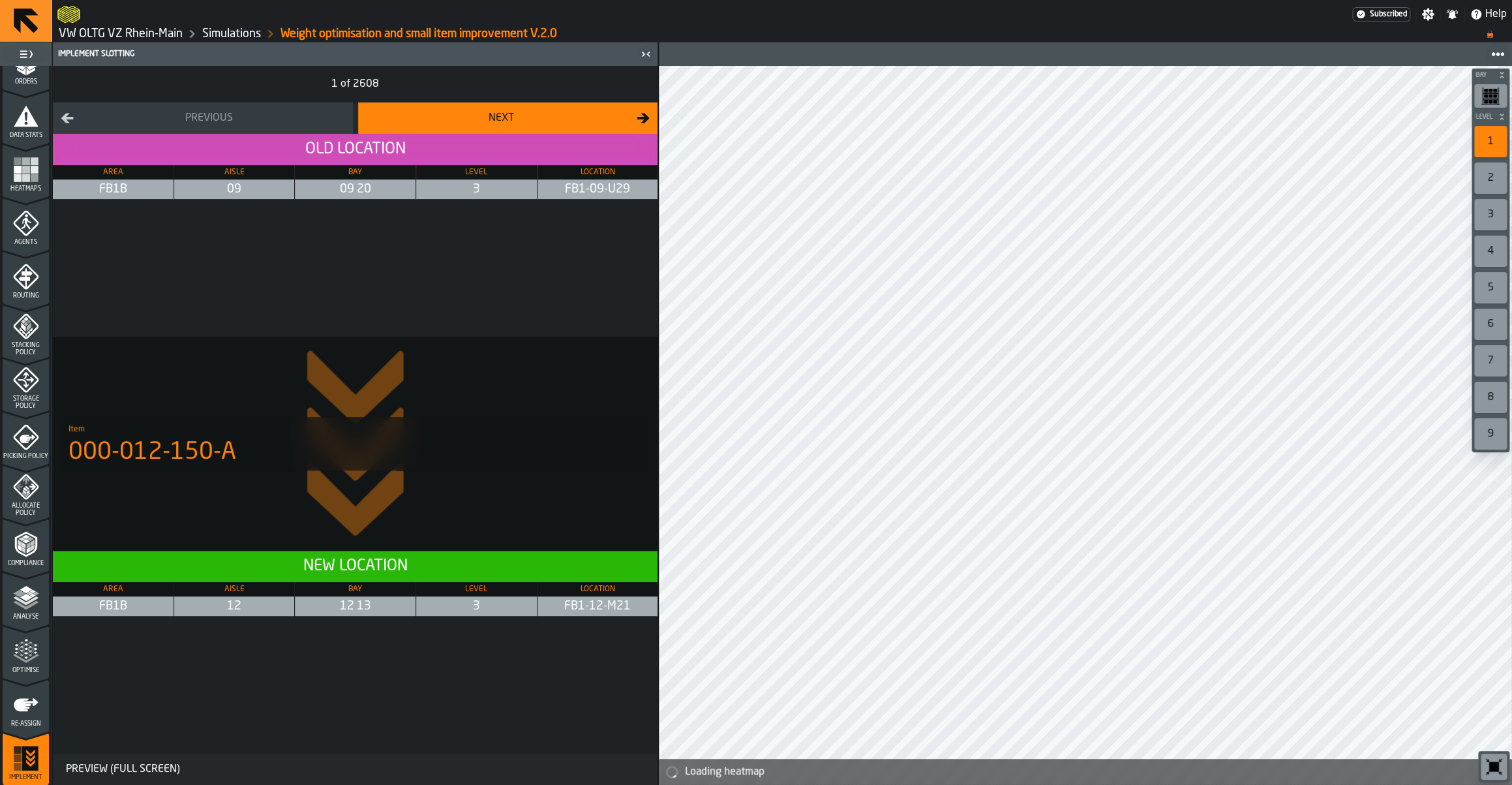
click at [25, 725] on span "Re-assign" at bounding box center [25, 723] width 46 height 7
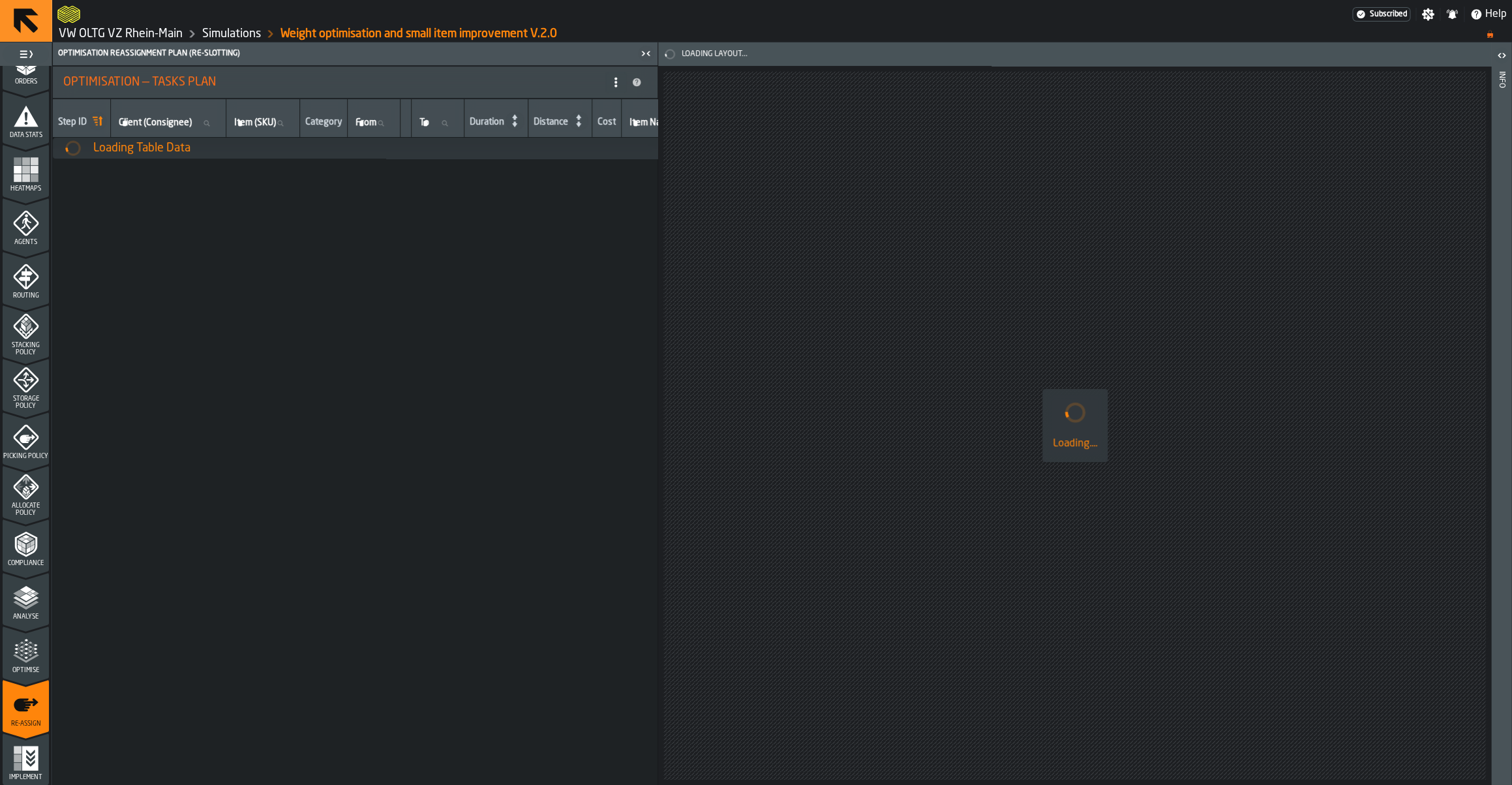
click at [17, 666] on div "Optimise" at bounding box center [25, 656] width 46 height 36
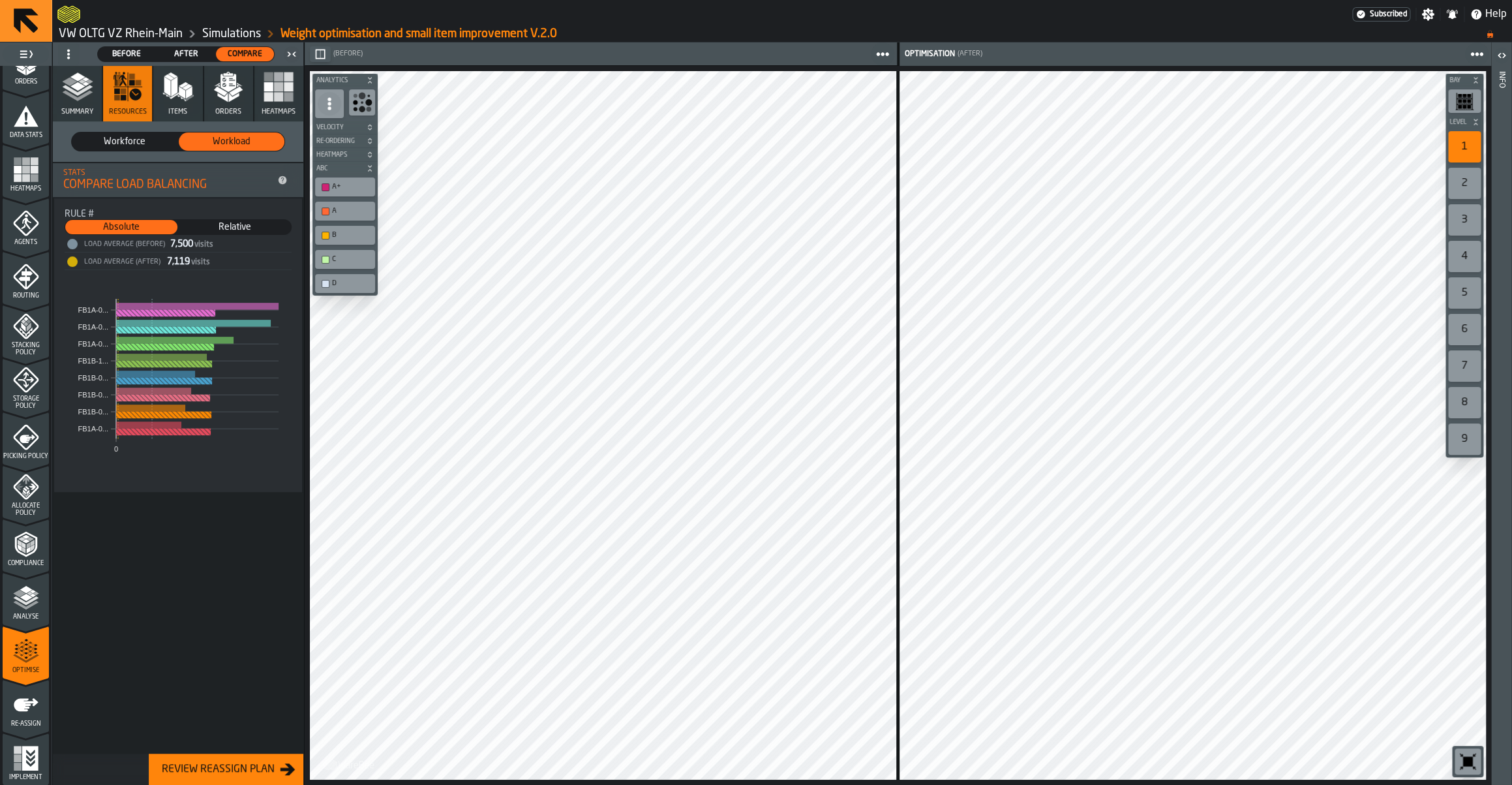
click at [78, 109] on span "Summary" at bounding box center [77, 112] width 32 height 8
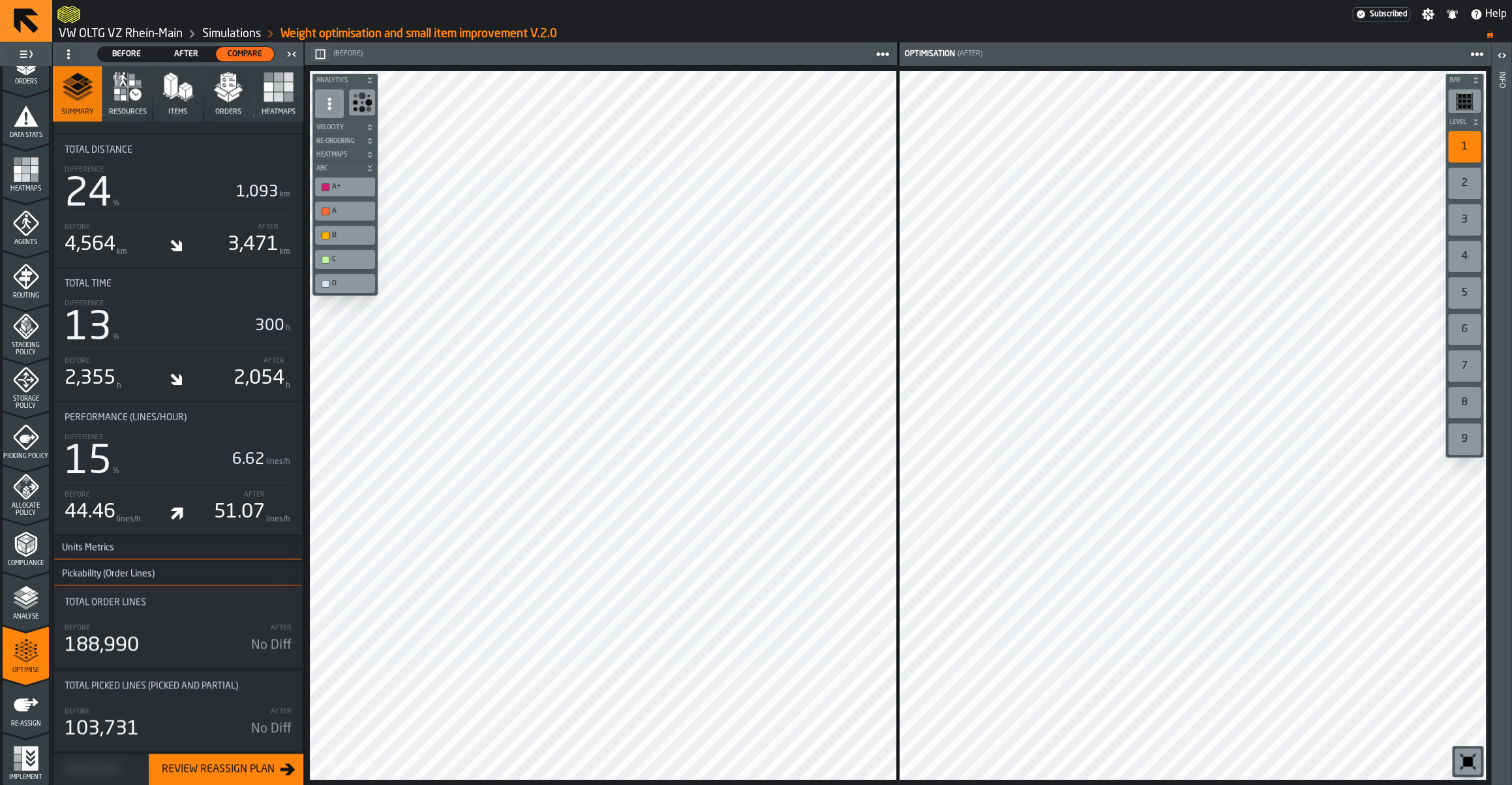
scroll to position [0, 0]
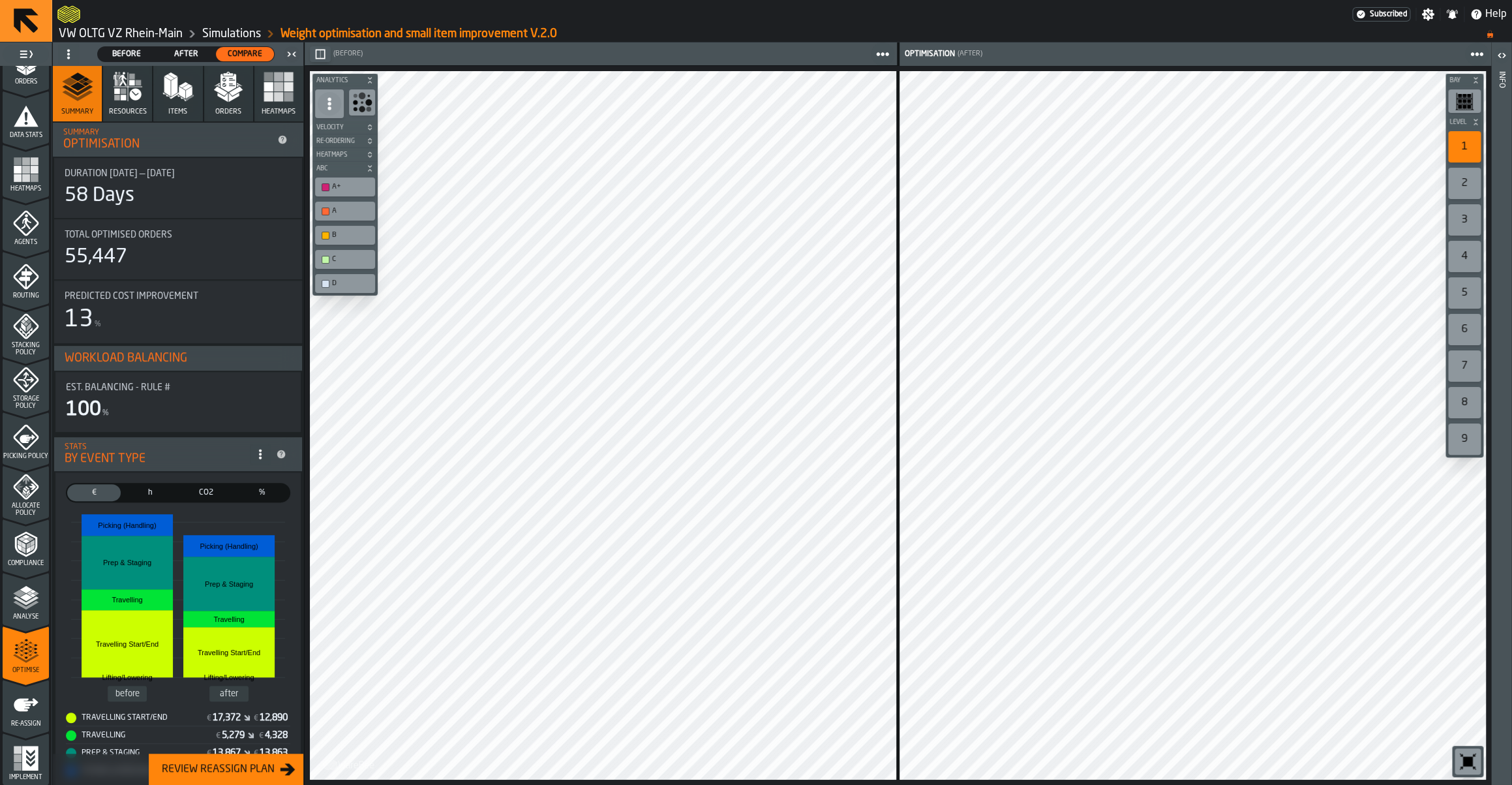
click at [243, 42] on div "Simulations" at bounding box center [222, 33] width 79 height 15
click at [242, 35] on link "Simulations" at bounding box center [232, 34] width 58 height 15
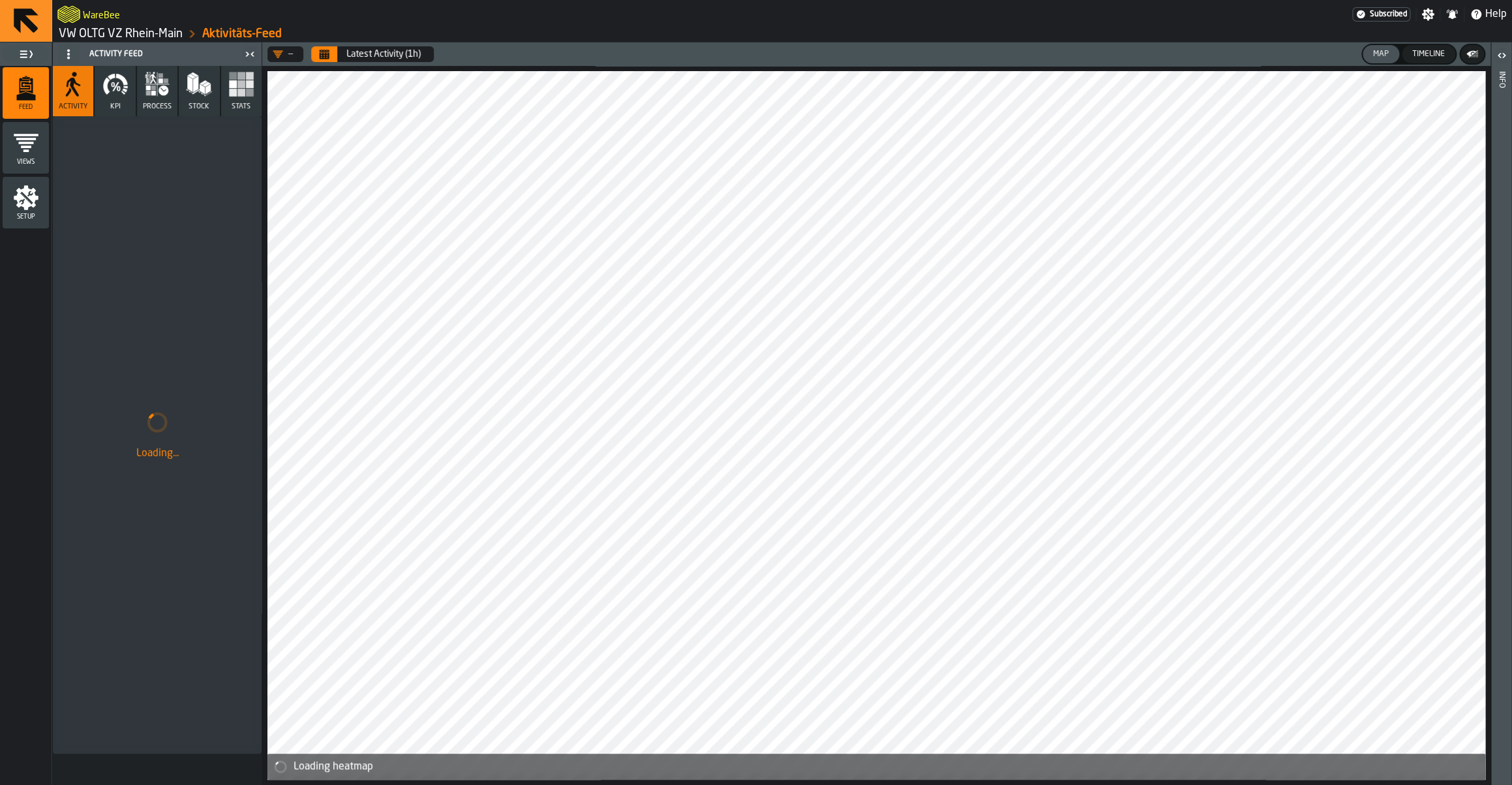
click at [139, 33] on link "VW OLTG VZ Rhein-Main" at bounding box center [120, 34] width 124 height 15
